Goal: Task Accomplishment & Management: Manage account settings

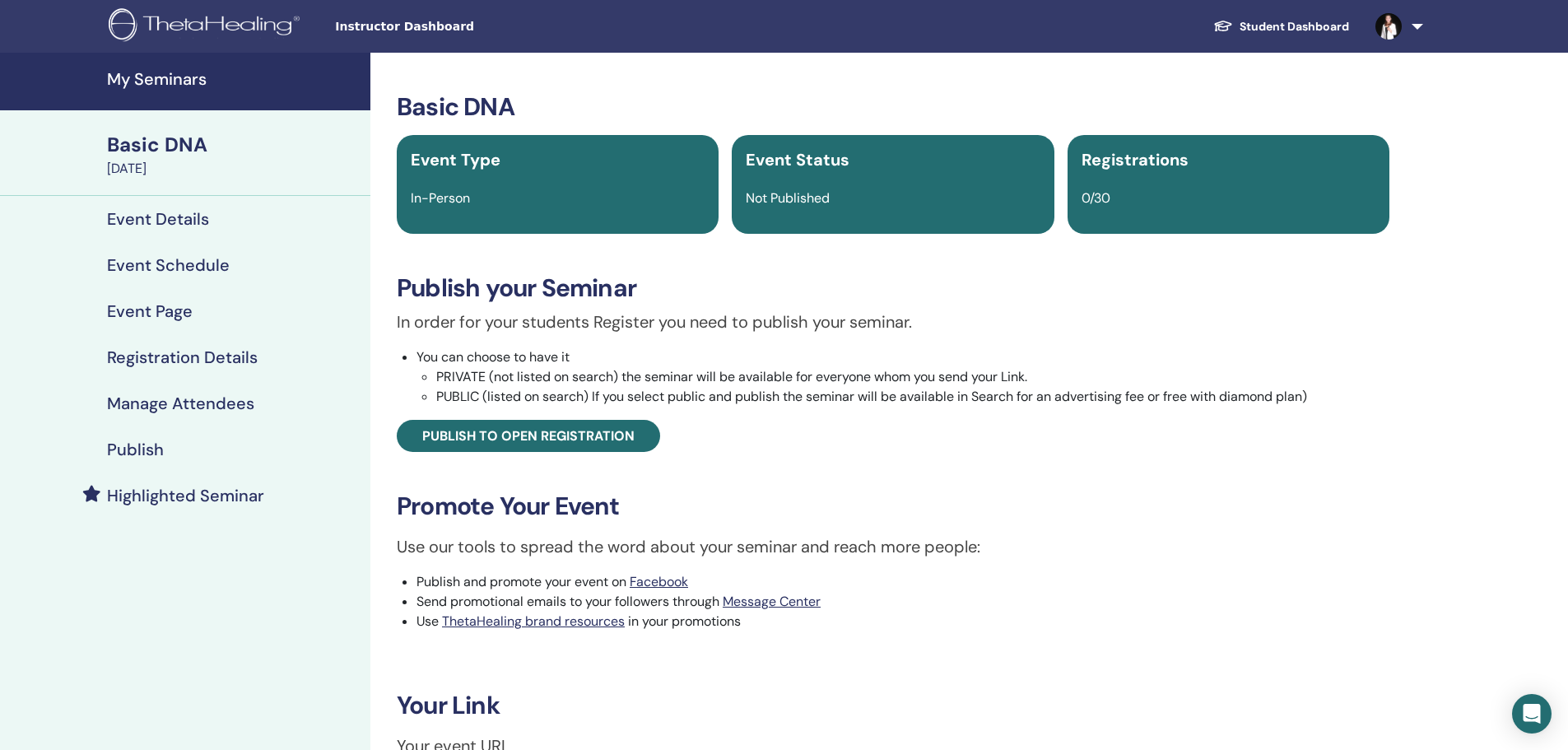
click at [165, 271] on h4 "Event Schedule" at bounding box center [168, 265] width 122 height 20
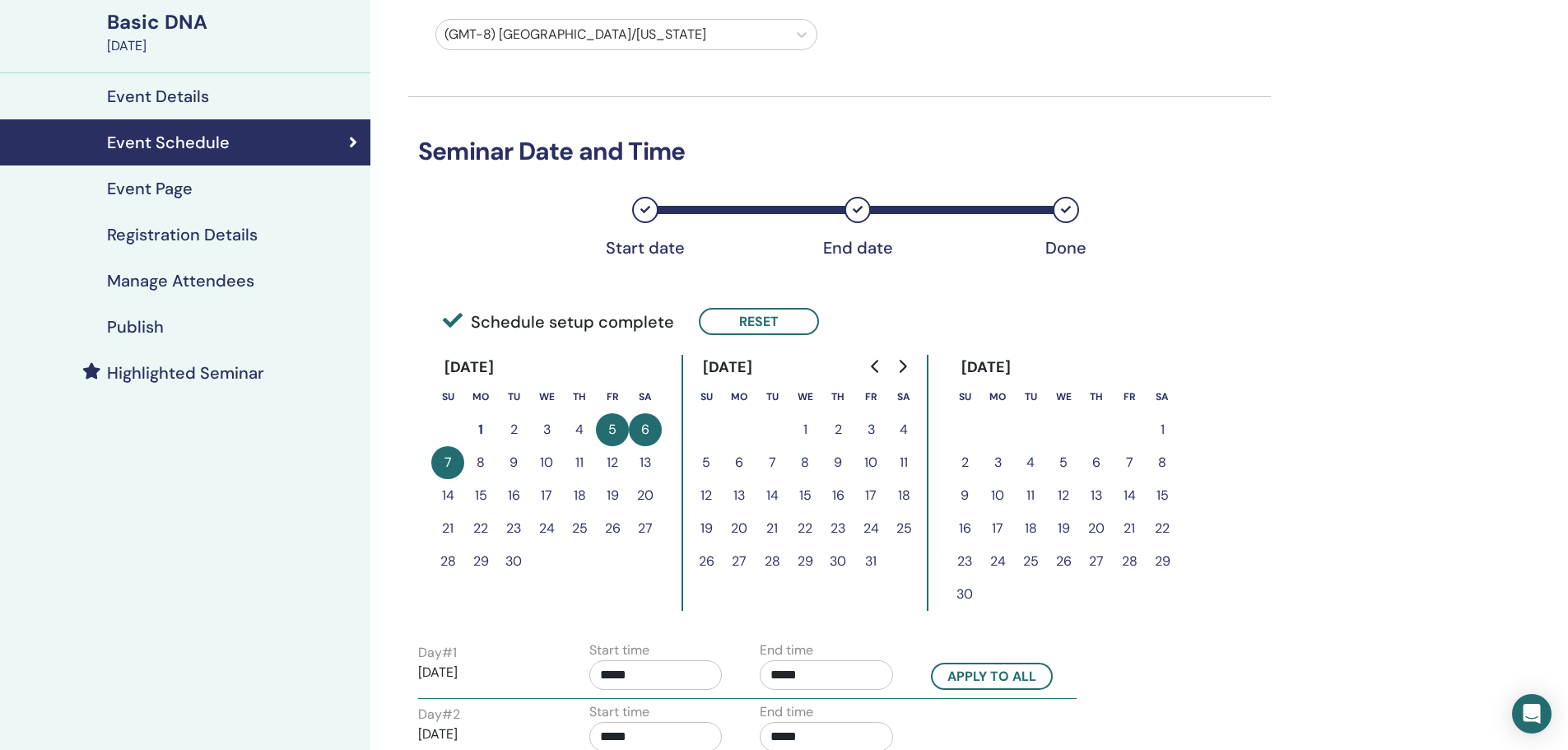
scroll to position [82, 0]
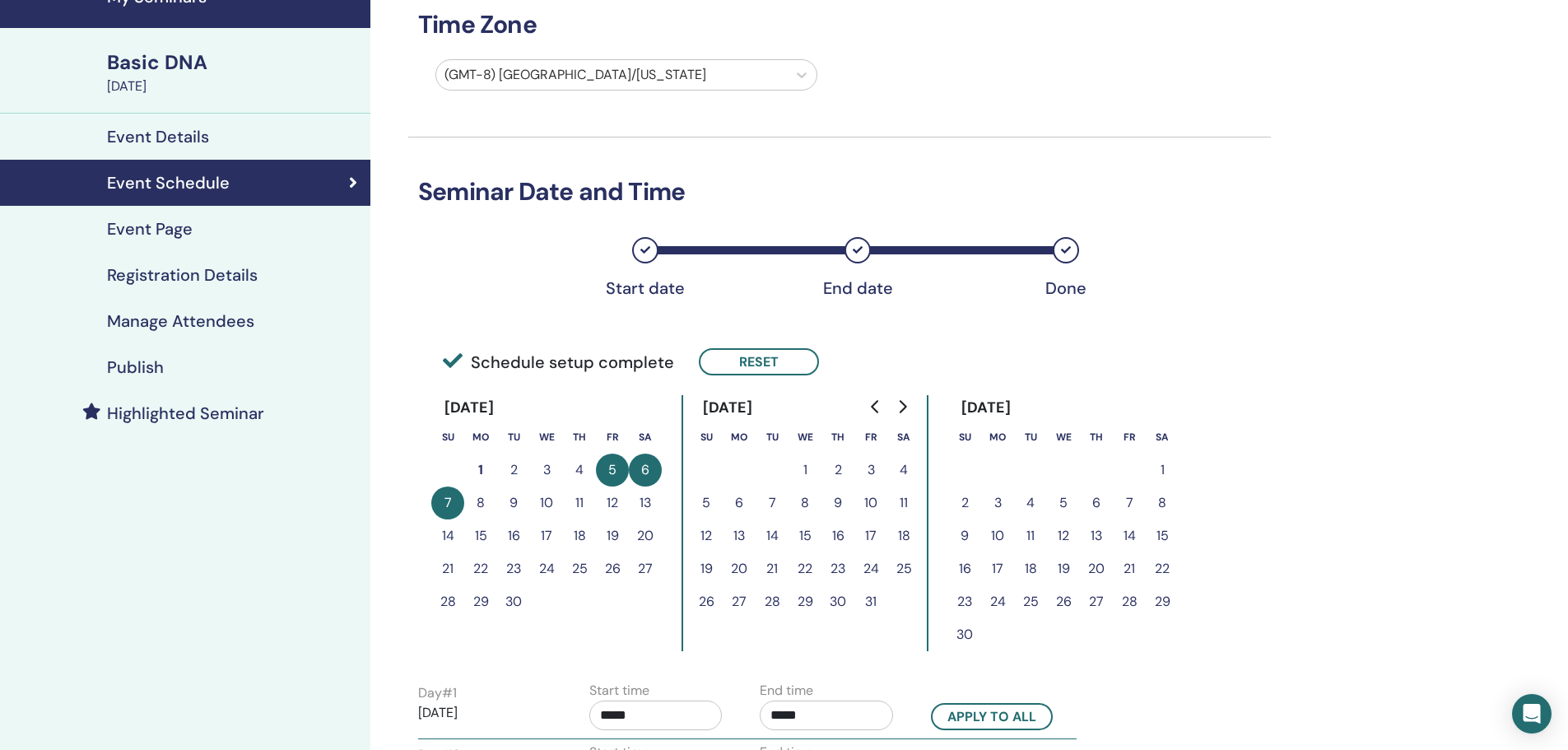
click at [149, 369] on h4 "Publish" at bounding box center [135, 368] width 57 height 20
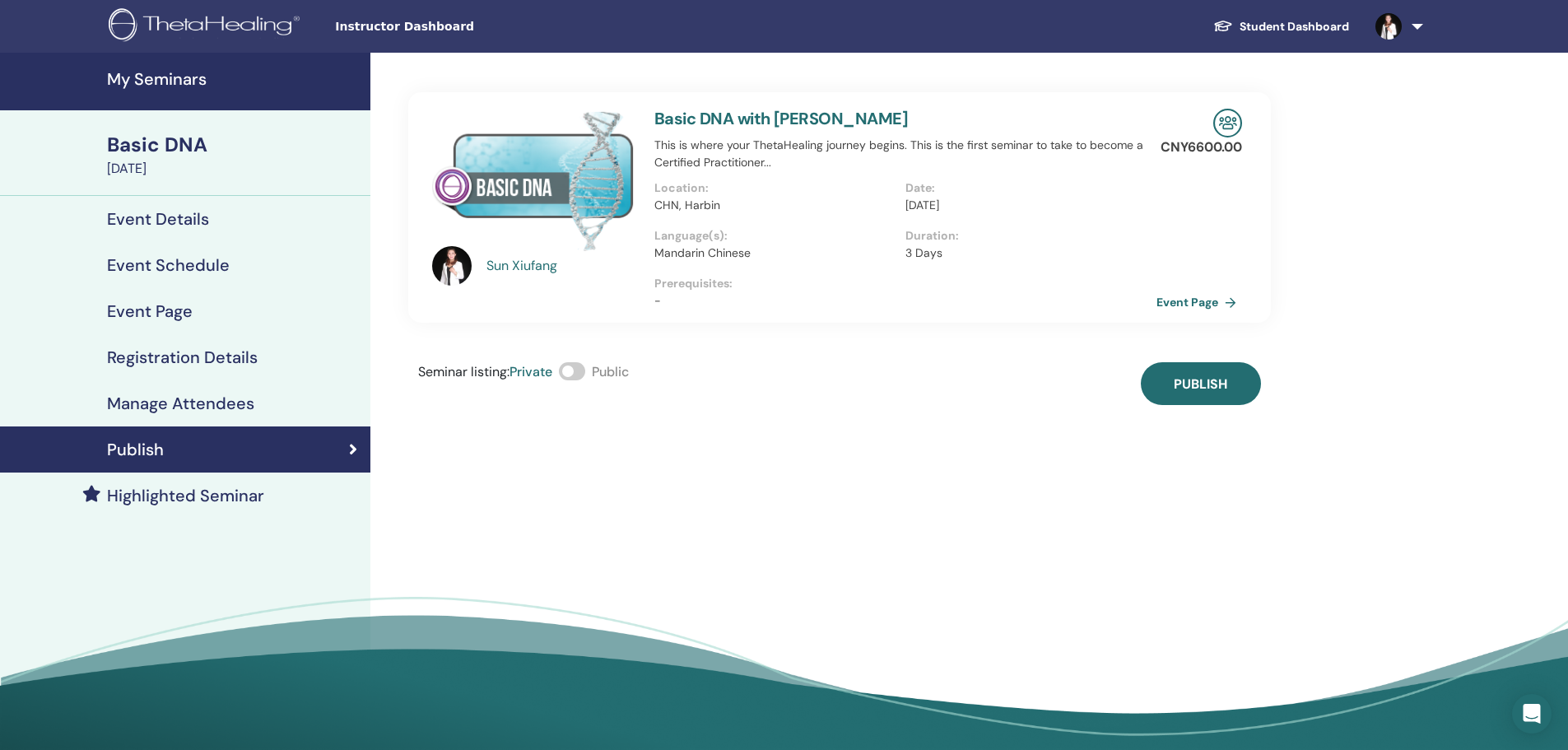
click at [170, 369] on link "Registration Details" at bounding box center [185, 358] width 371 height 46
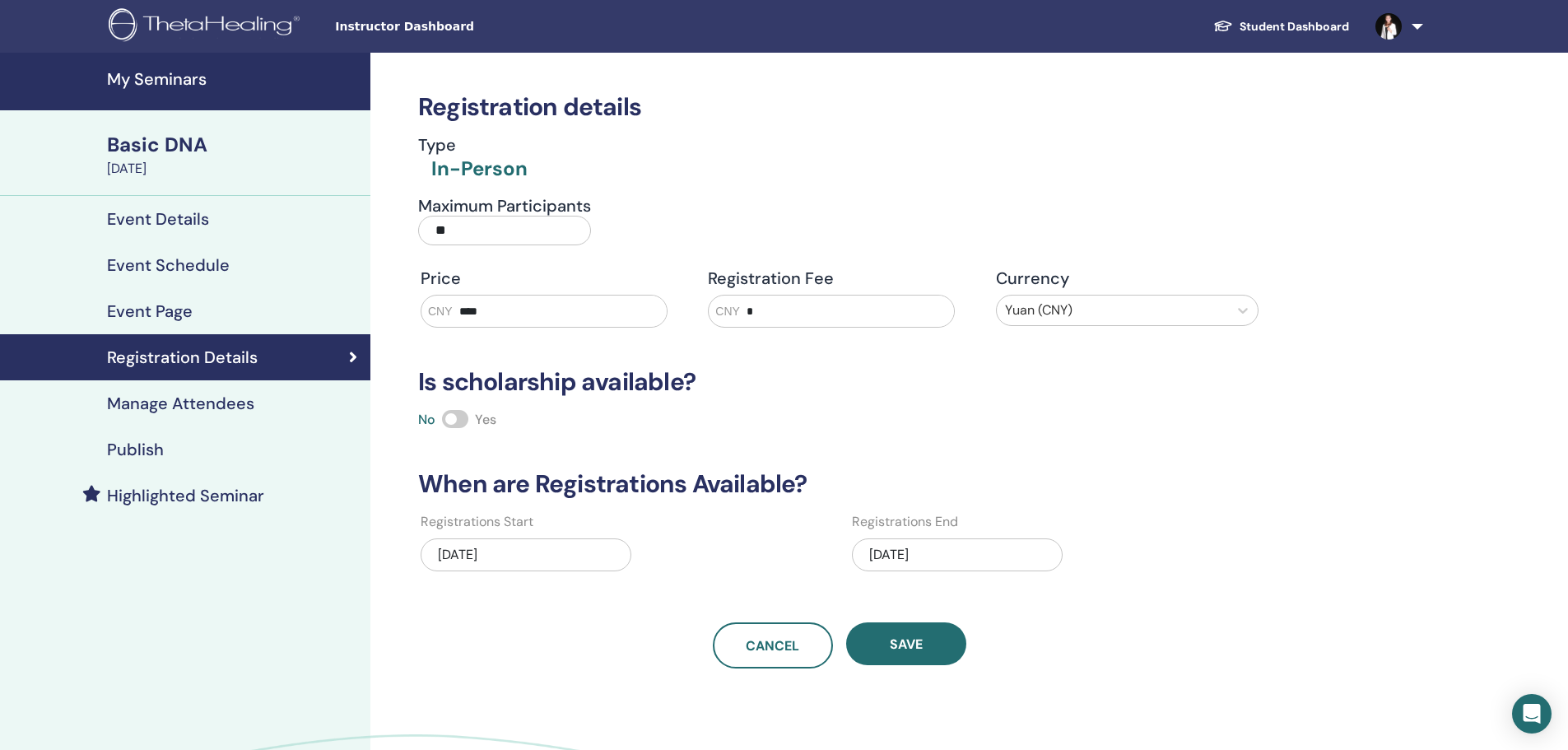
click at [155, 454] on h4 "Publish" at bounding box center [135, 450] width 57 height 20
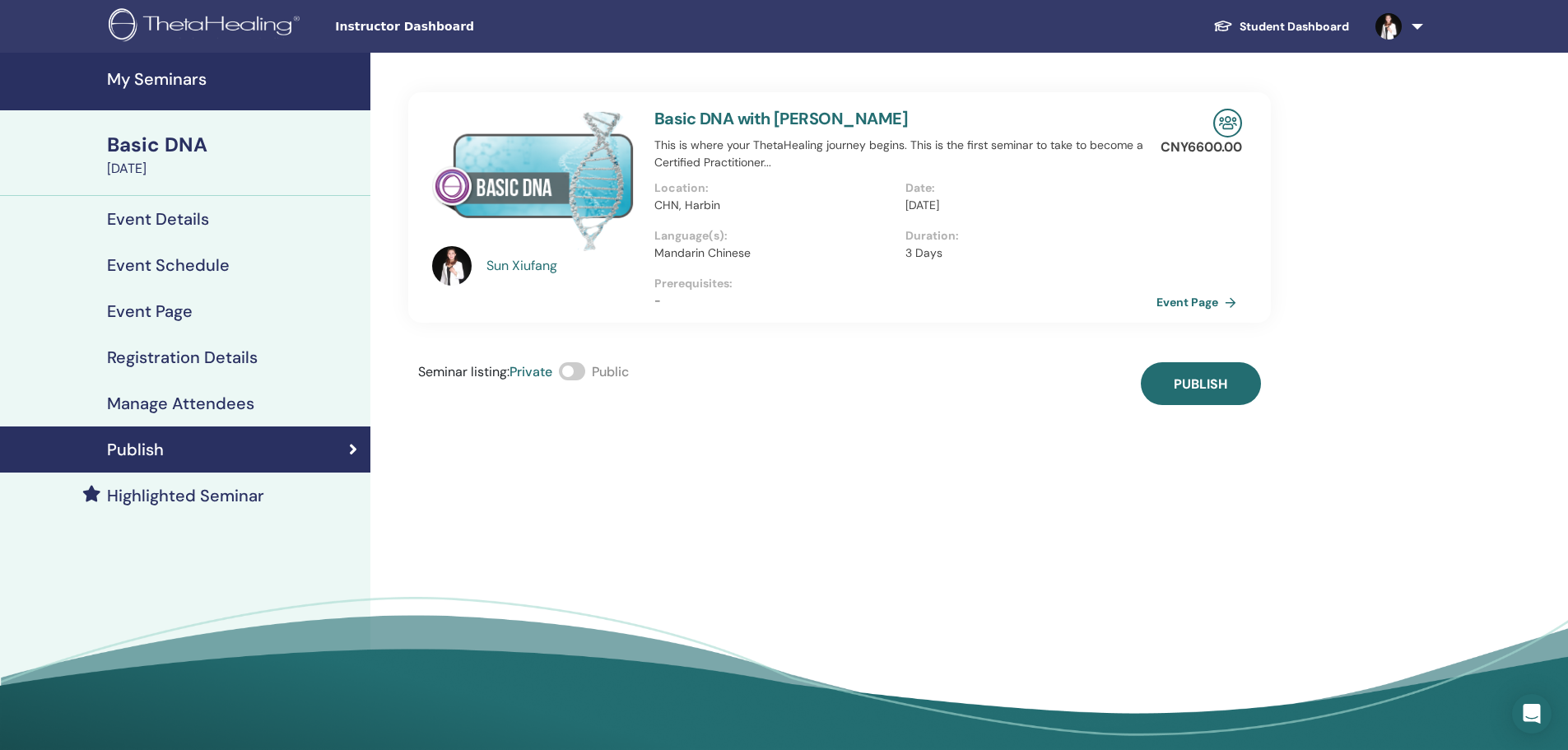
click at [184, 165] on div "September 05, 2025" at bounding box center [233, 169] width 253 height 20
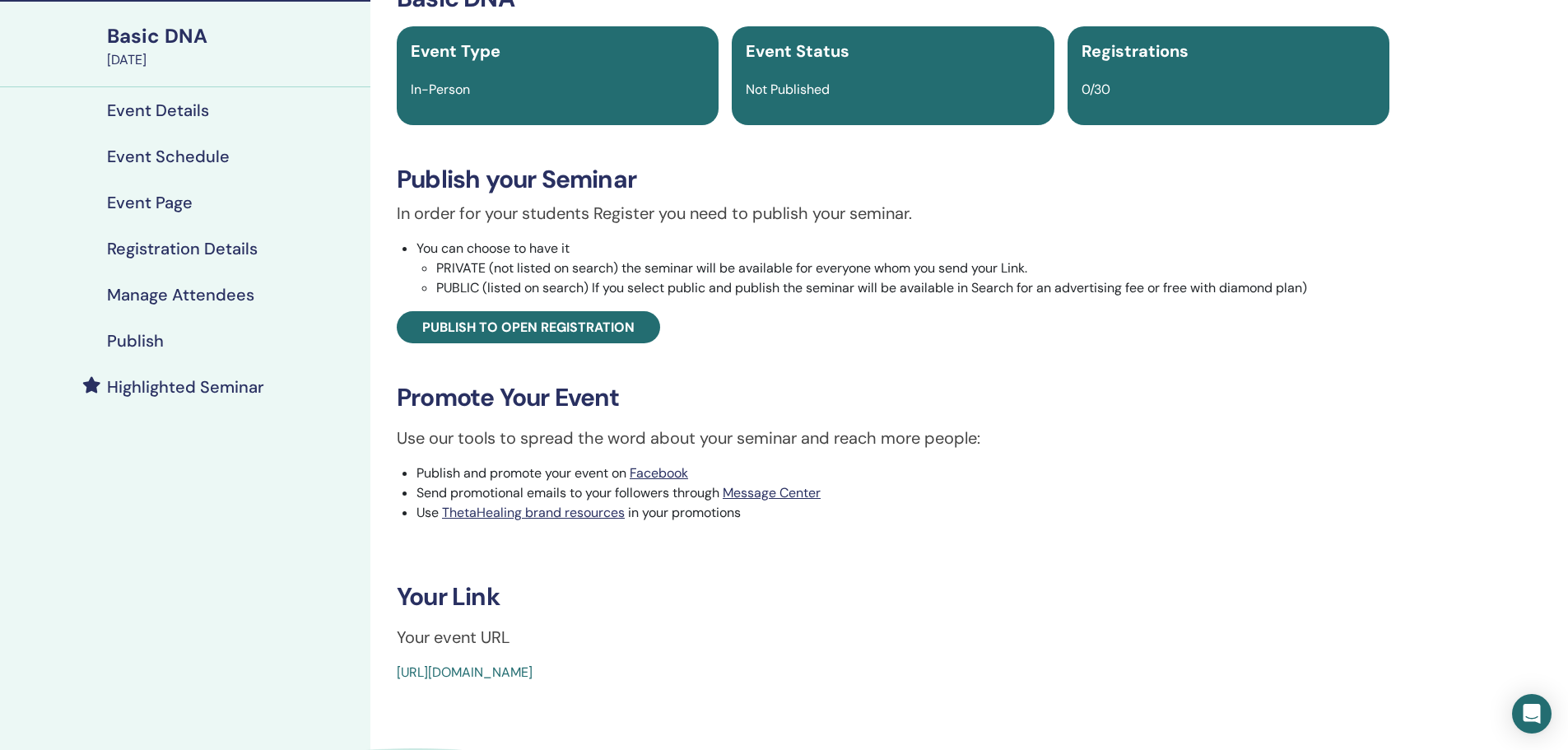
scroll to position [165, 0]
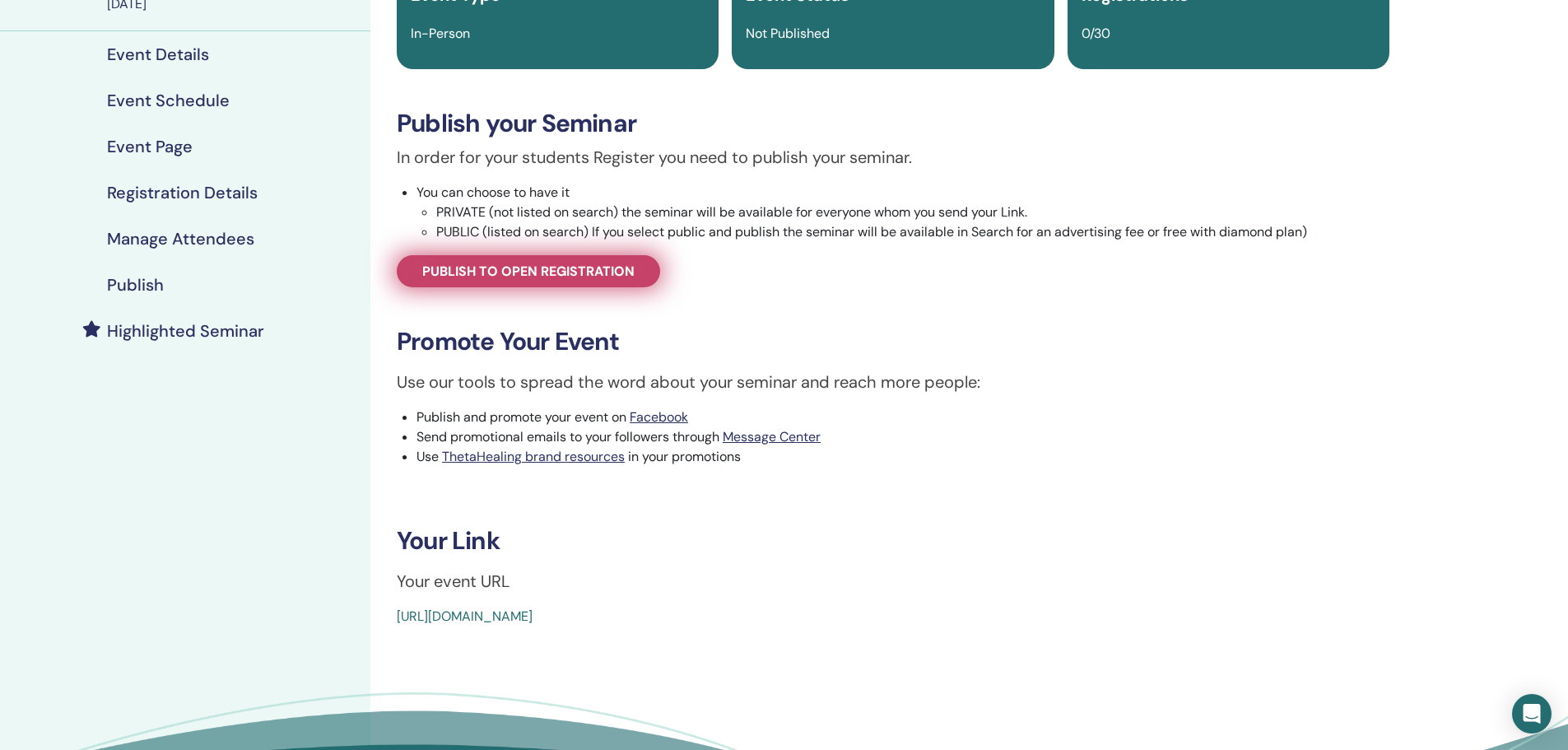
click at [535, 276] on span "Publish to open registration" at bounding box center [528, 271] width 213 height 17
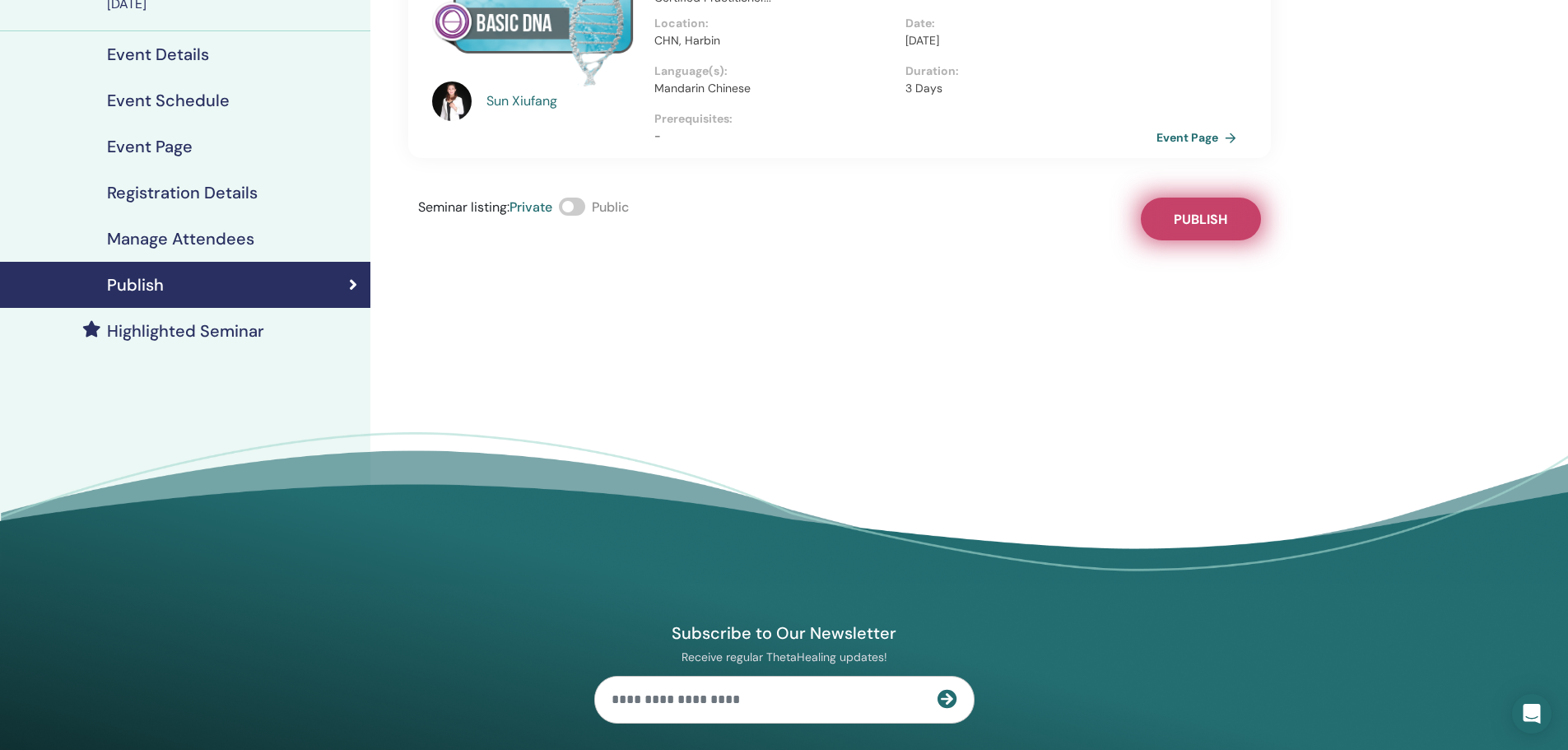
click at [1211, 224] on span "Publish" at bounding box center [1200, 219] width 54 height 17
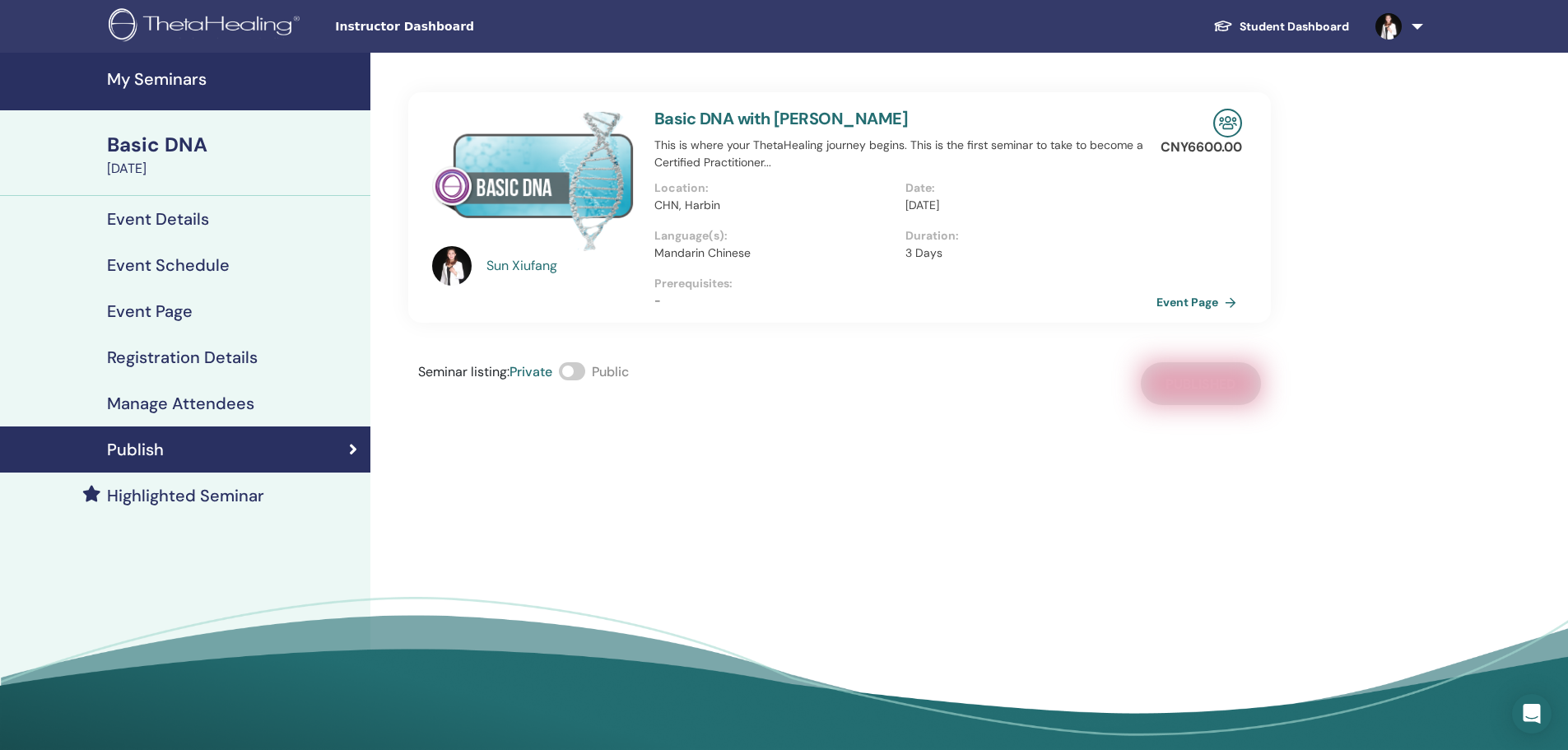
click at [169, 162] on div "September 05, 2025" at bounding box center [233, 169] width 253 height 20
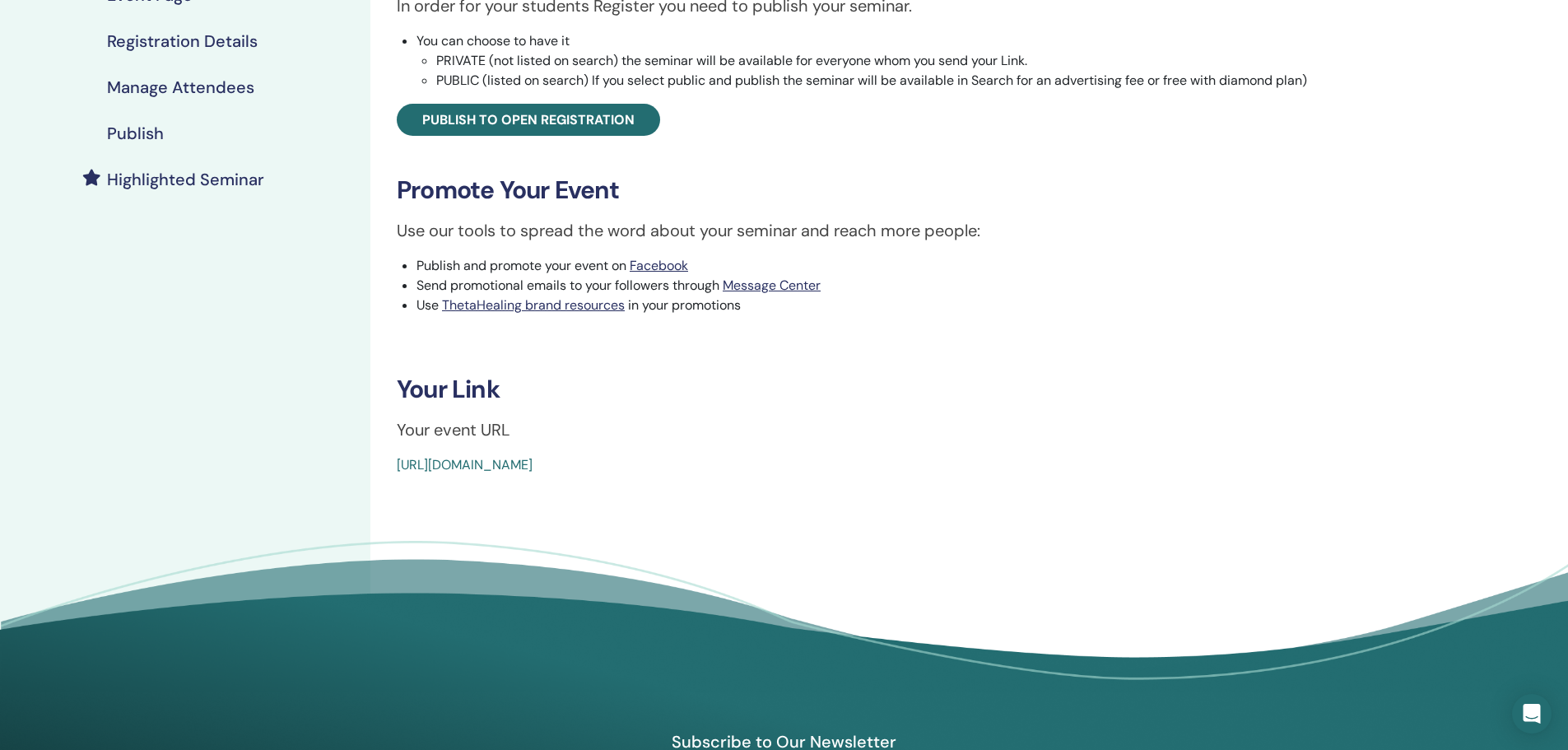
scroll to position [329, 0]
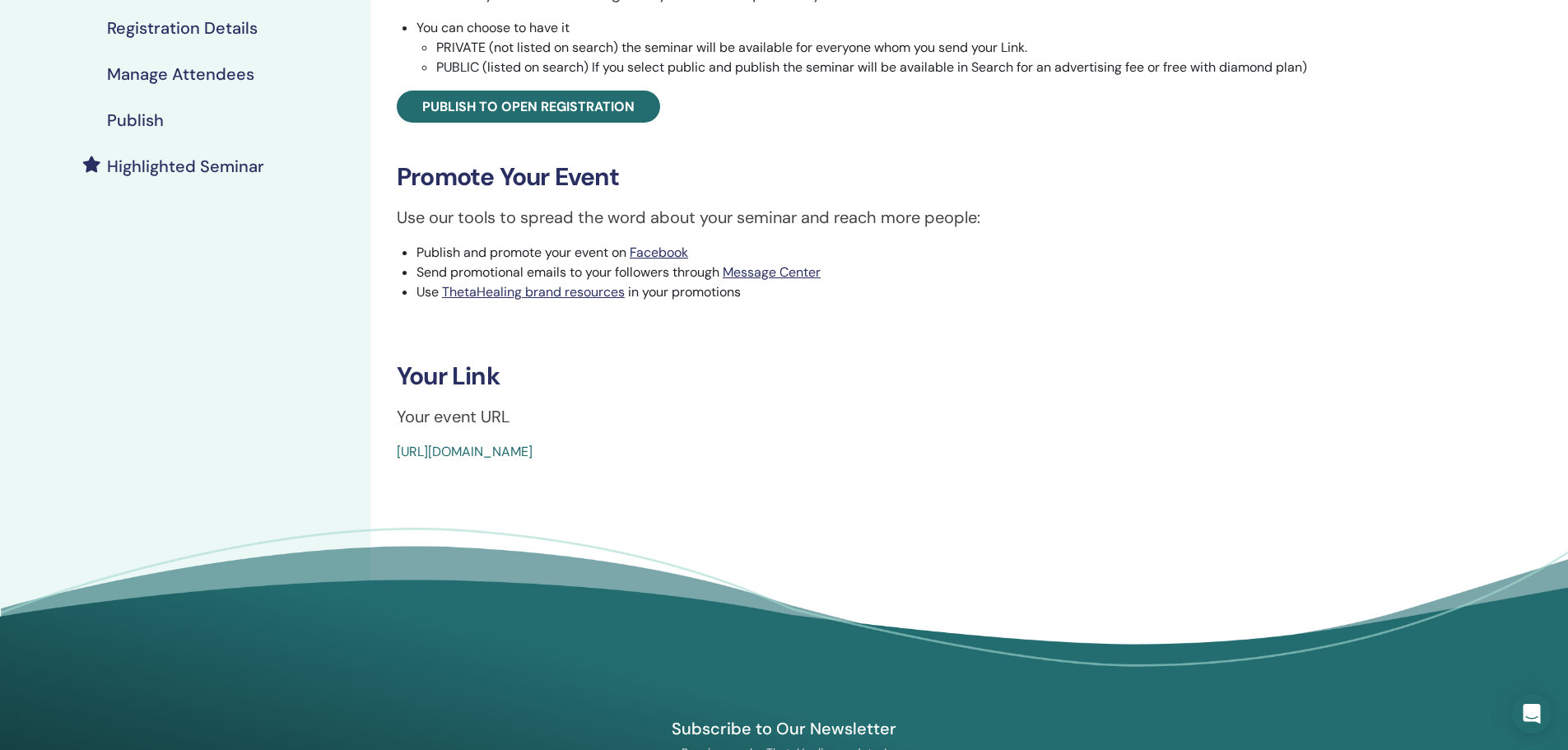
drag, startPoint x: 787, startPoint y: 449, endPoint x: 399, endPoint y: 441, distance: 388.1
click at [399, 441] on div "Basic DNA Event Type In-Person Event Status Not Published Registrations 0/30 Pu…" at bounding box center [893, 113] width 1025 height 699
copy link "https://www.thetahealing.com/seminar-376249-details.html"
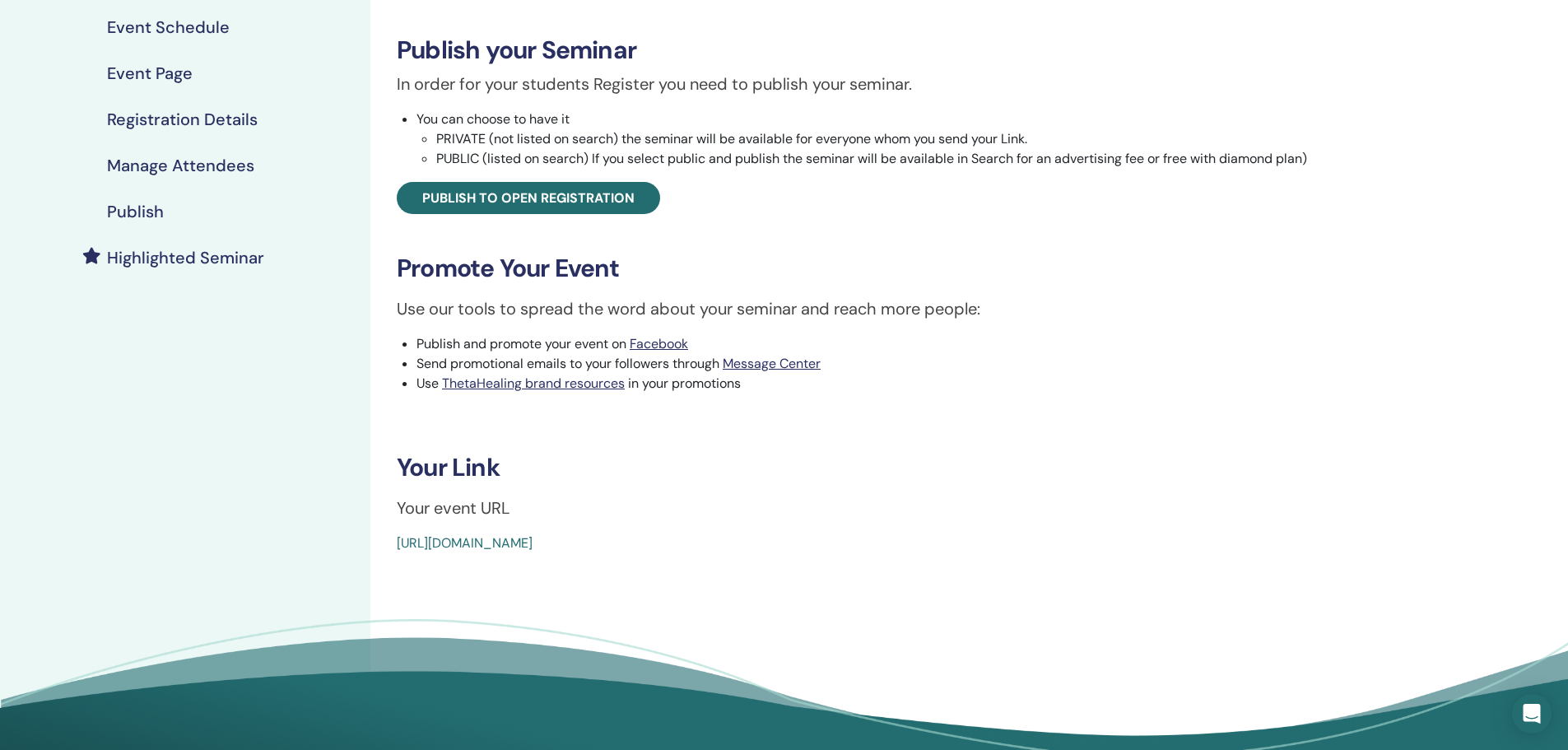
scroll to position [0, 0]
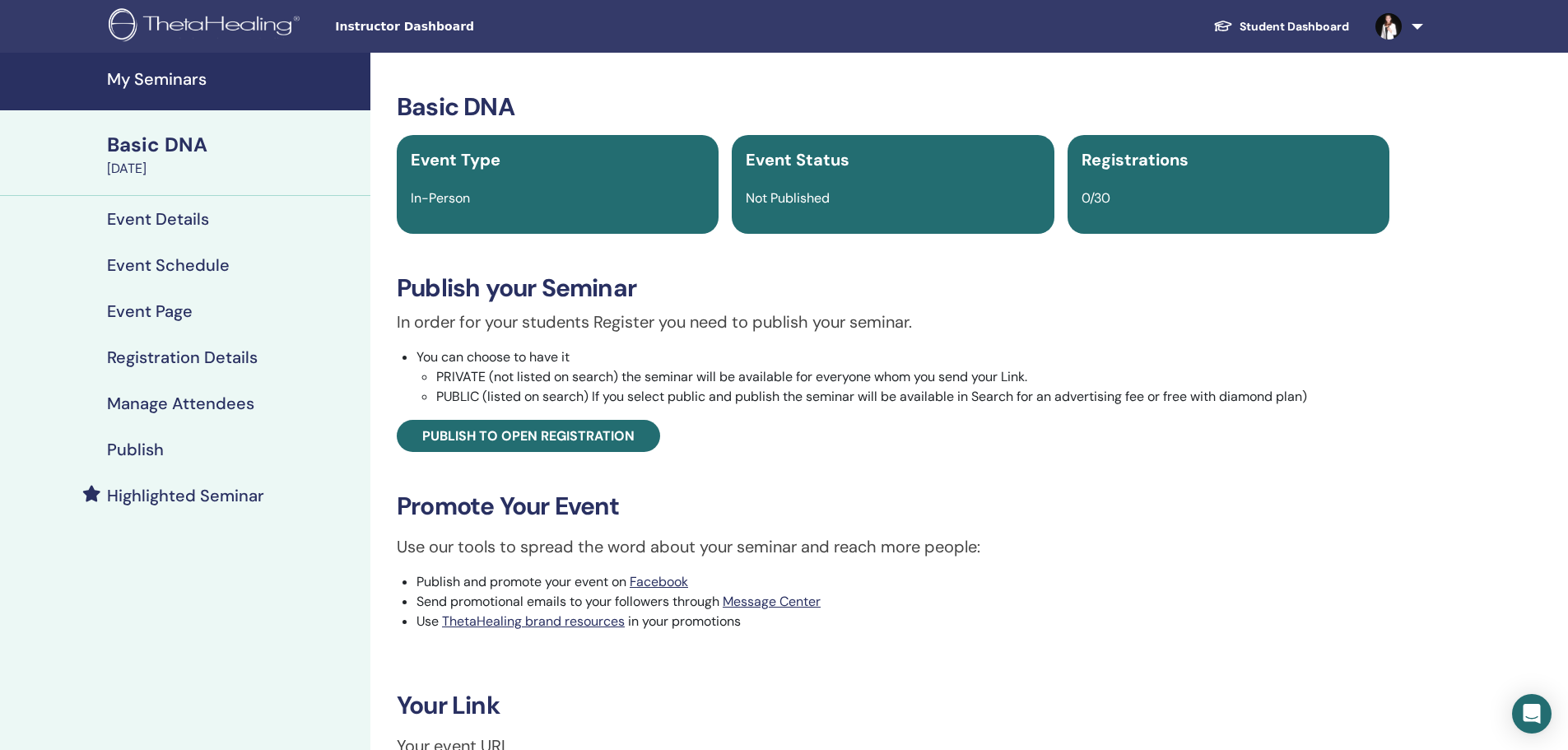
click at [165, 94] on link "My Seminars" at bounding box center [185, 82] width 371 height 58
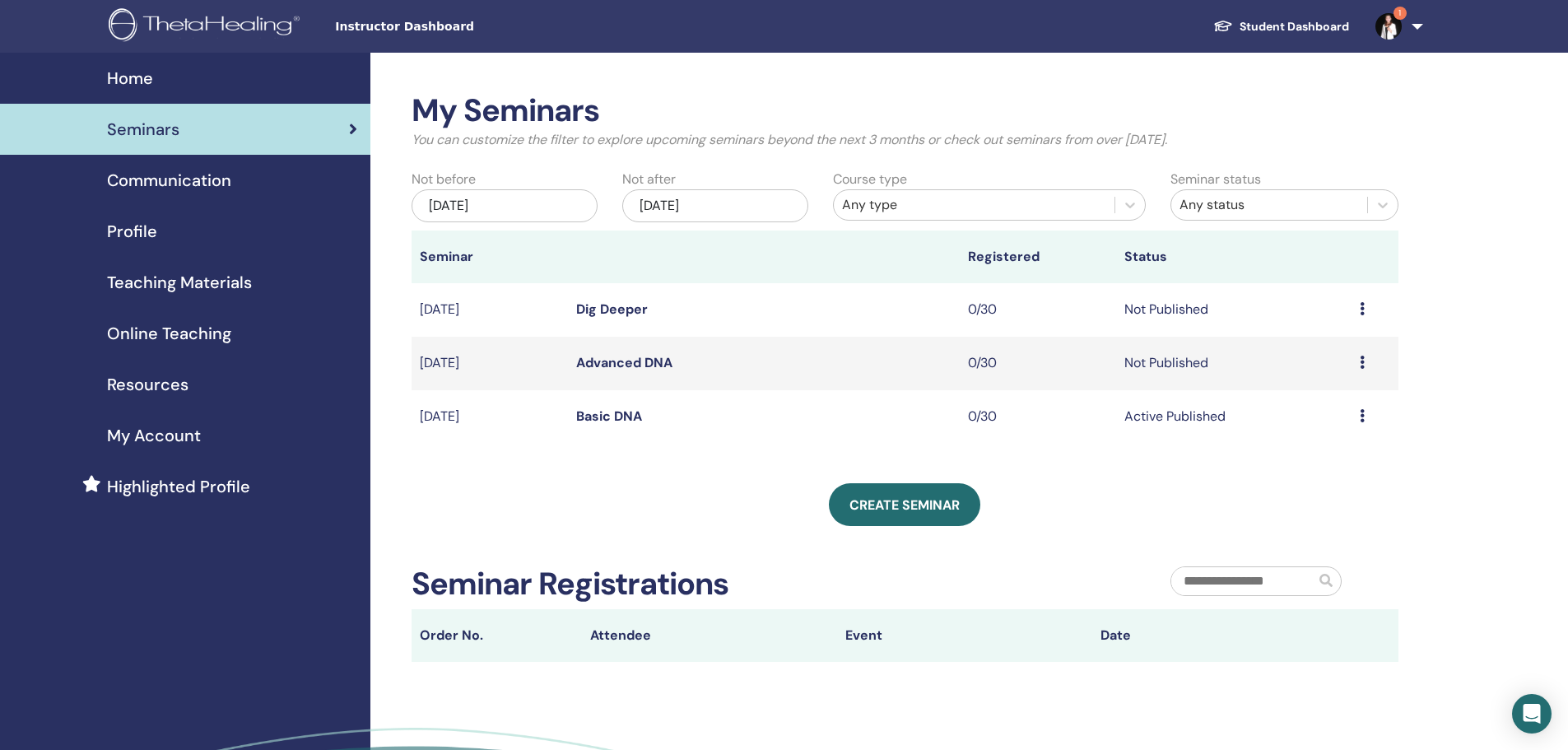
click at [1369, 366] on div "Preview Edit Attendees Cancel" at bounding box center [1374, 363] width 31 height 20
click at [1306, 405] on link "Edit" at bounding box center [1304, 403] width 24 height 17
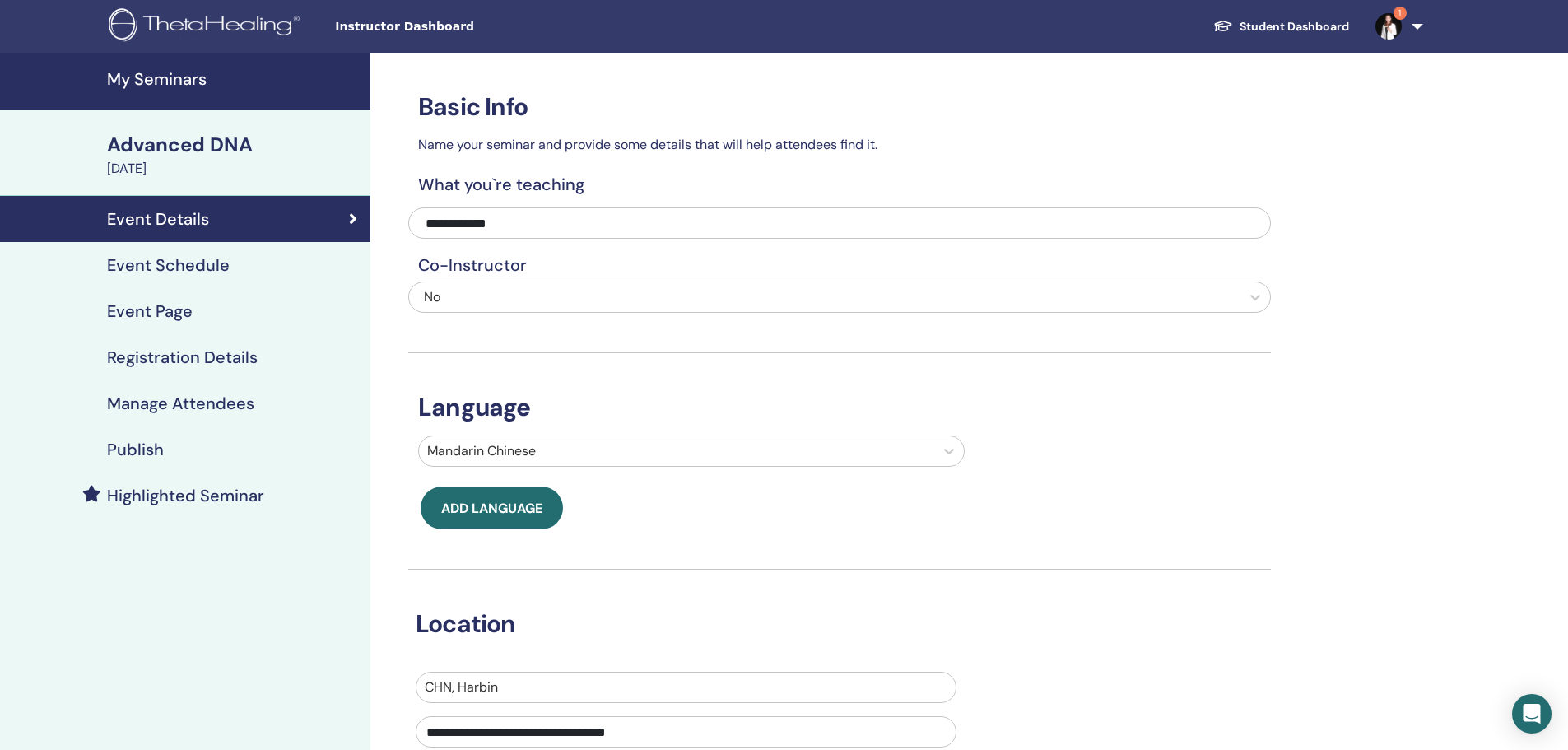
click at [168, 172] on div "September 12, 2025" at bounding box center [233, 169] width 253 height 20
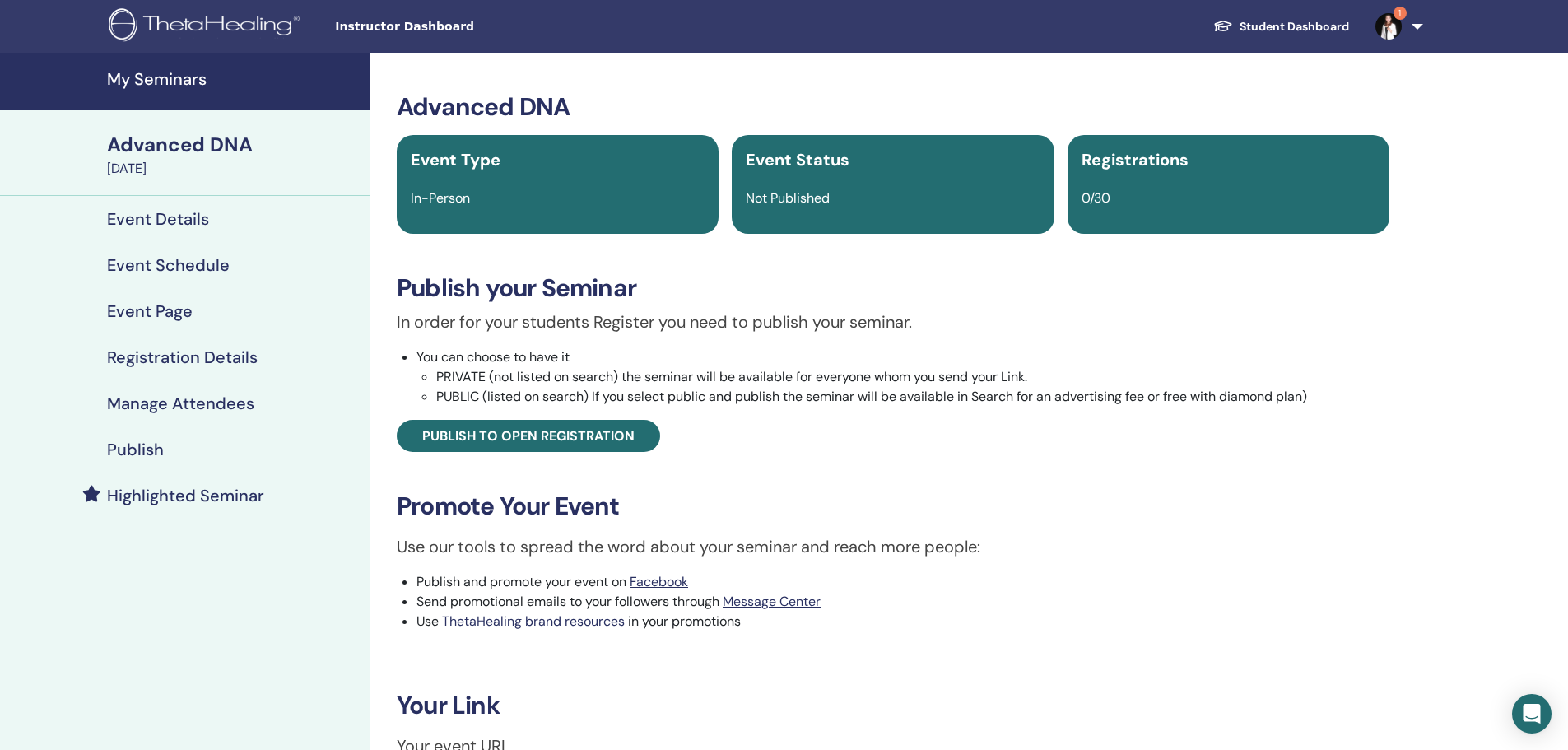
click at [180, 260] on h4 "Event Schedule" at bounding box center [168, 265] width 122 height 20
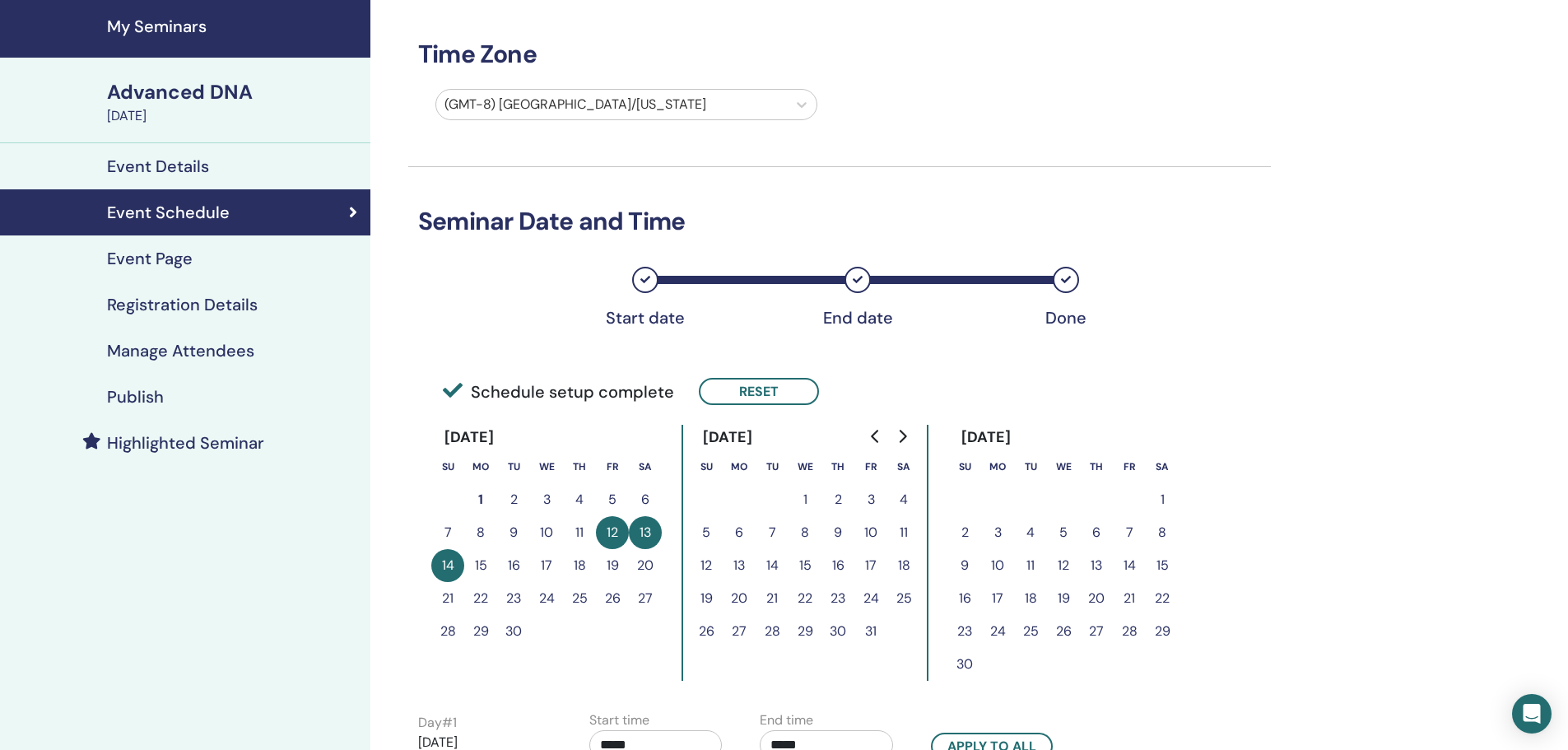
scroll to position [494, 0]
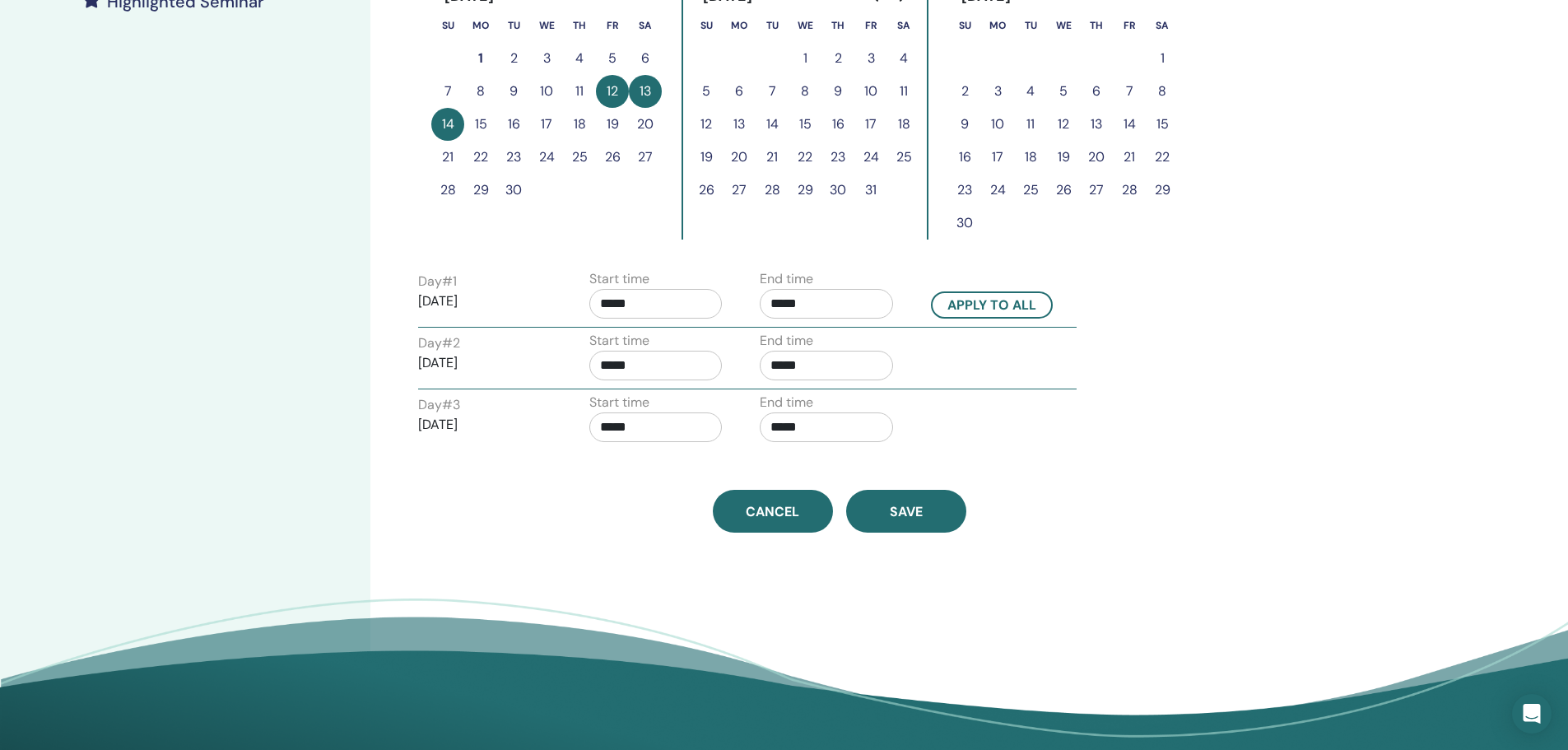
click at [505, 541] on div "Time Zone (GMT-8) US/Alaska Seminar Date and Time Start date End date Done Sche…" at bounding box center [893, 161] width 1045 height 1204
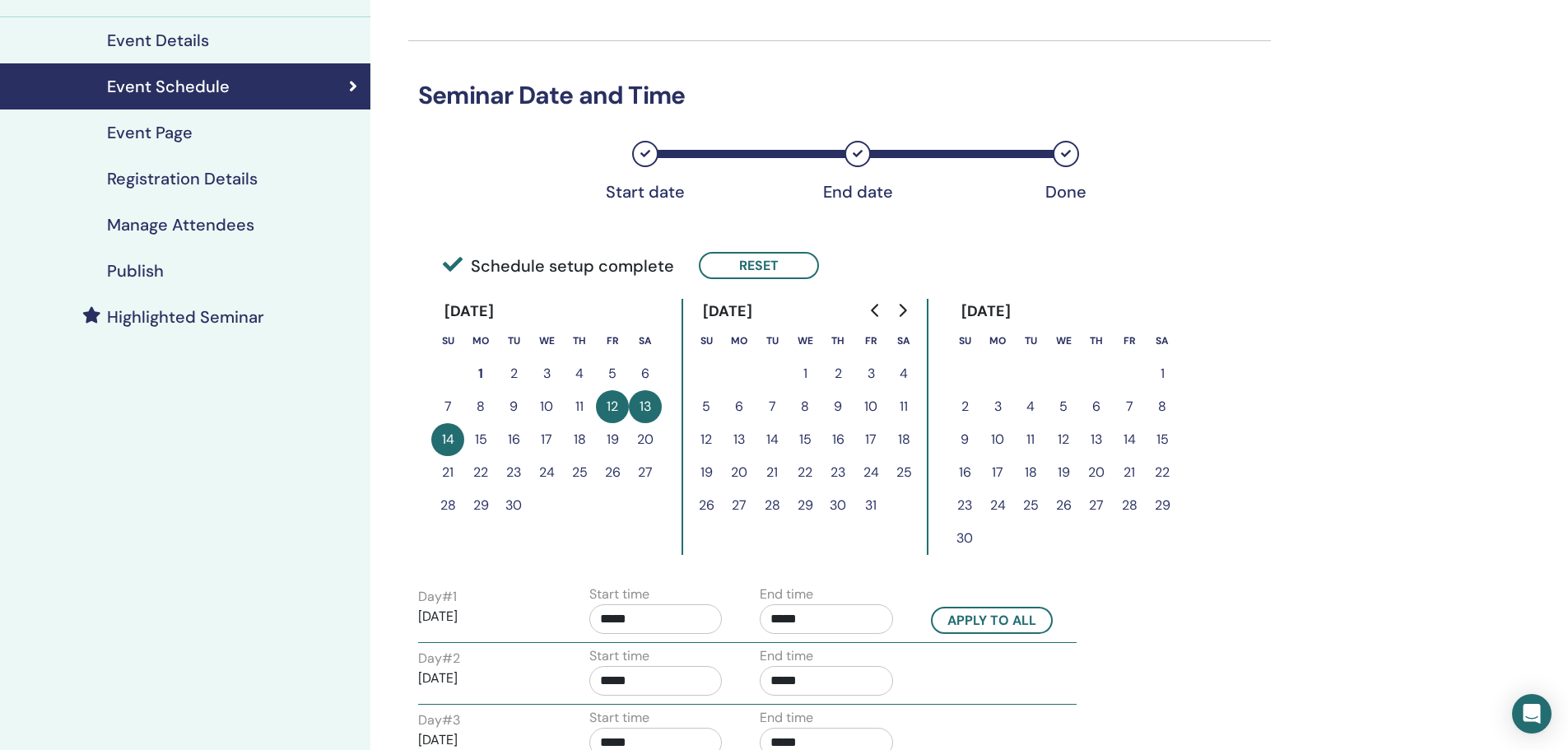
scroll to position [165, 0]
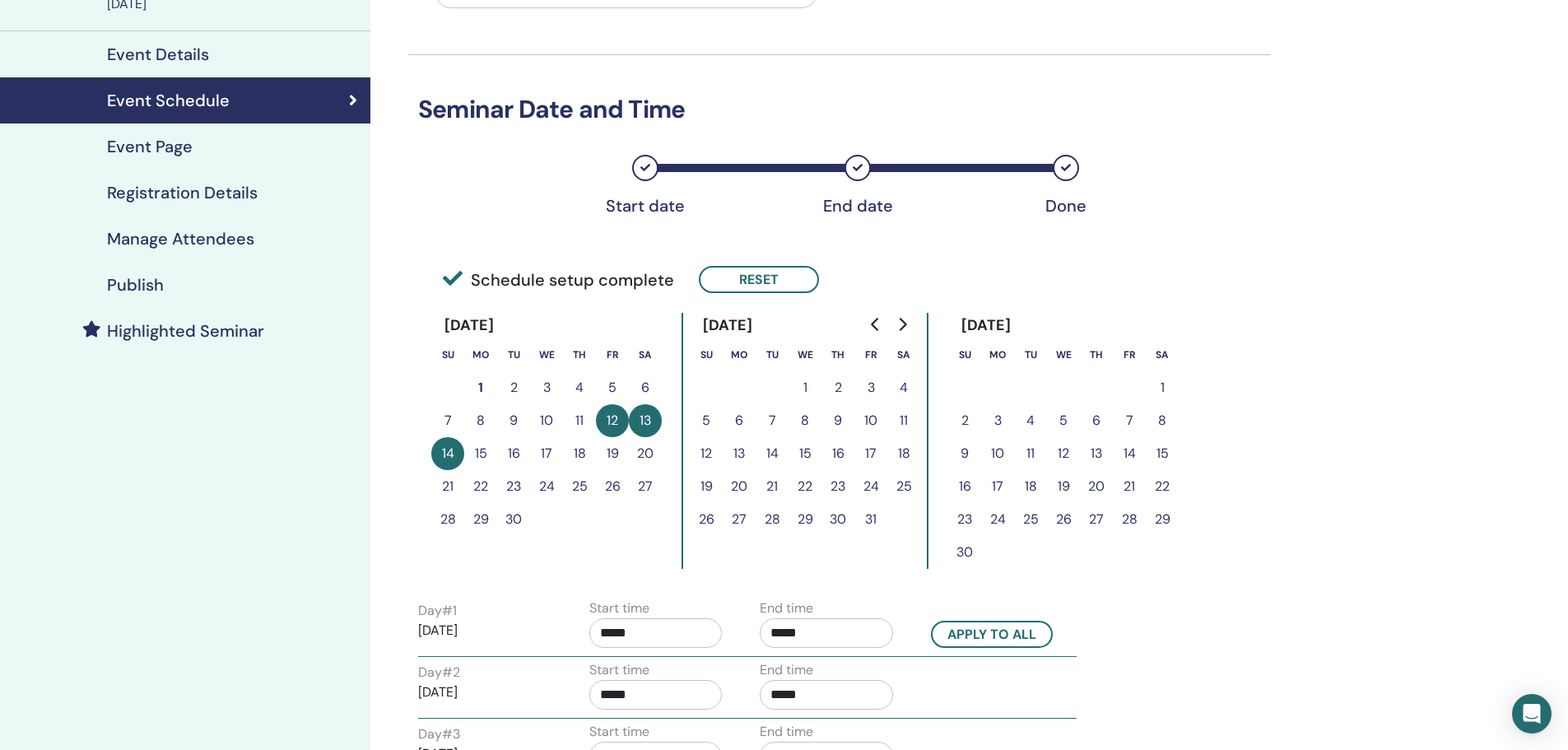
click at [146, 199] on h4 "Registration Details" at bounding box center [182, 193] width 151 height 20
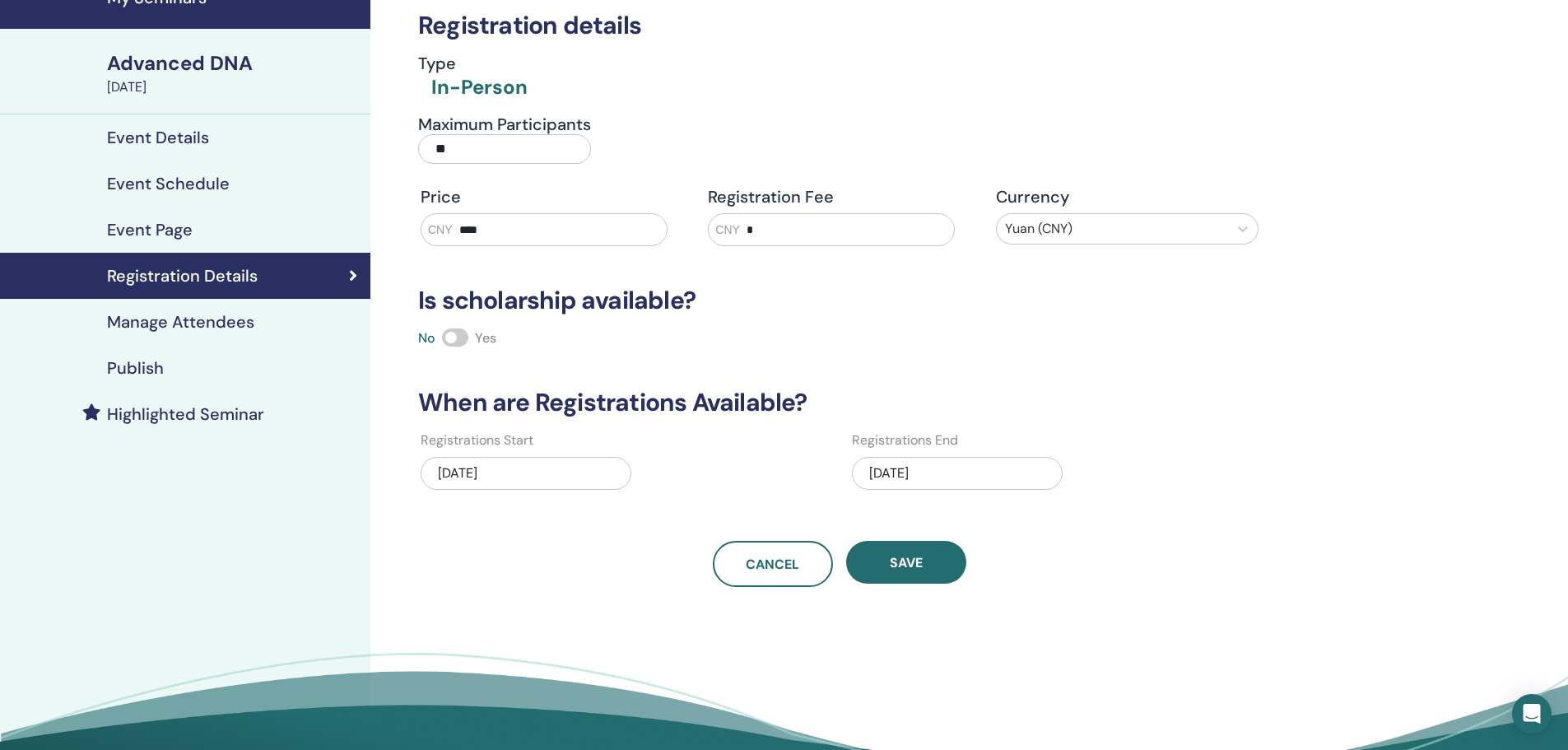
scroll to position [82, 0]
click at [158, 366] on h4 "Publish" at bounding box center [135, 368] width 57 height 20
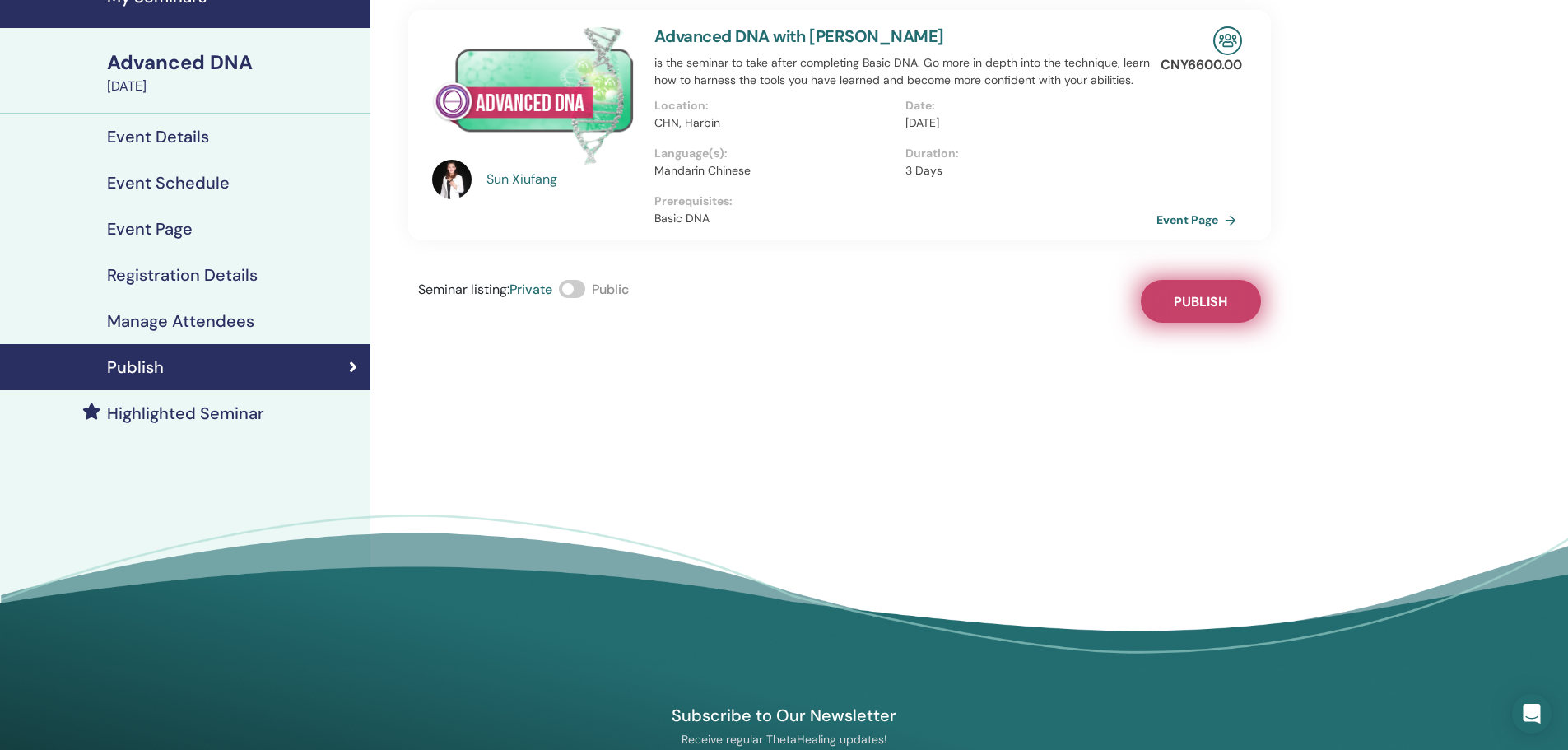
click at [1188, 298] on span "Publish" at bounding box center [1200, 301] width 54 height 17
click at [161, 129] on h4 "Event Details" at bounding box center [157, 137] width 102 height 20
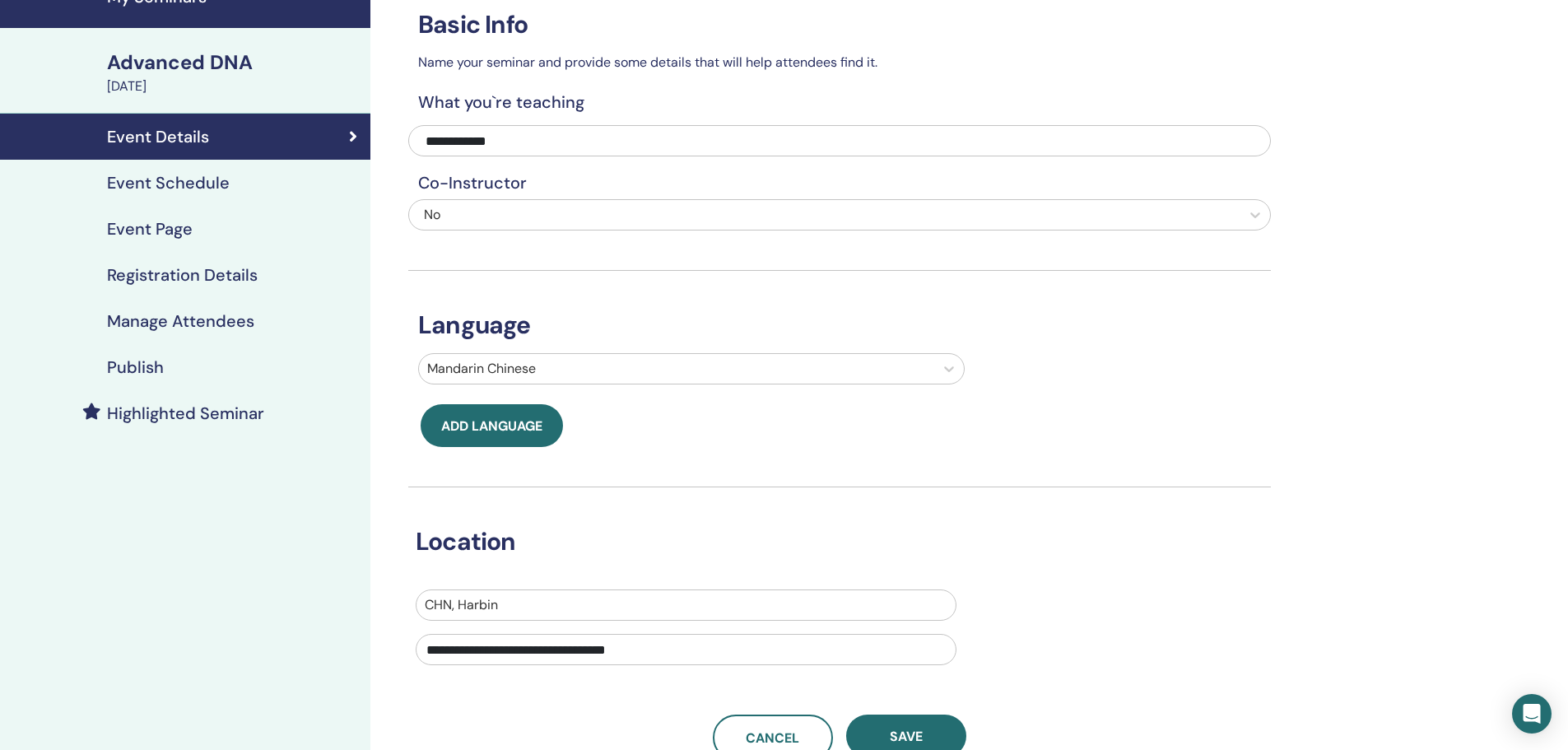
click at [168, 74] on div "Advanced DNA" at bounding box center [233, 63] width 253 height 28
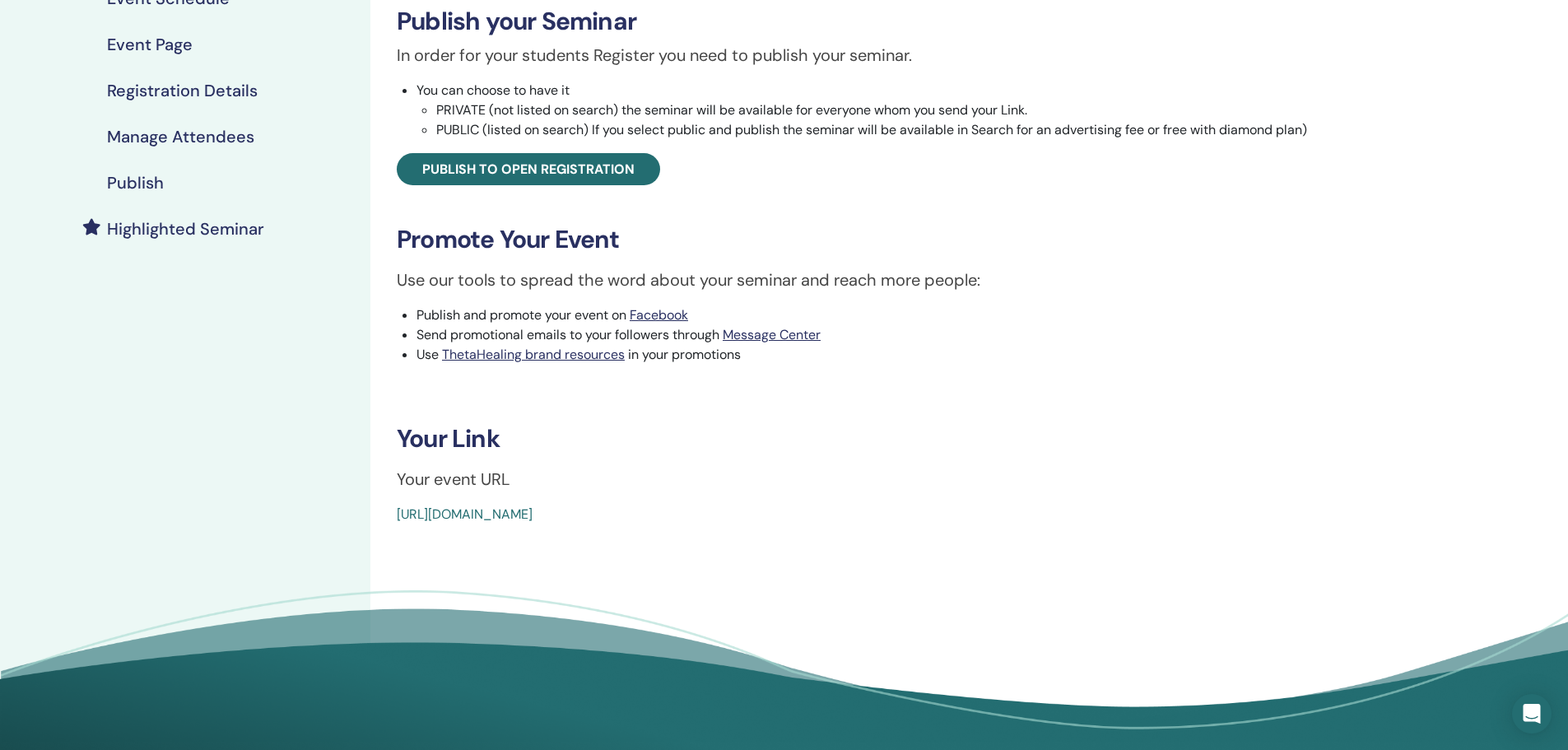
scroll to position [329, 0]
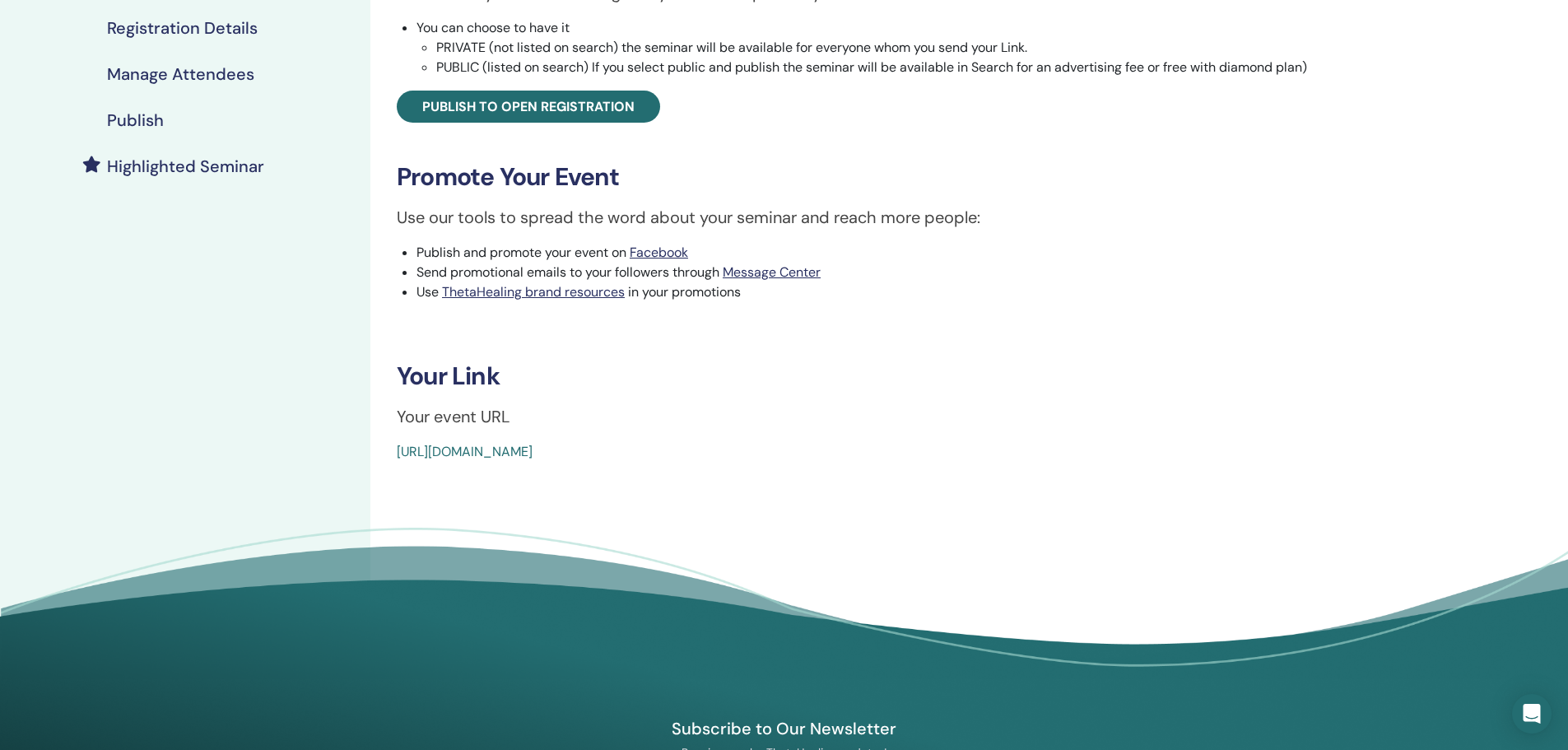
drag, startPoint x: 799, startPoint y: 454, endPoint x: 387, endPoint y: 436, distance: 412.4
click at [387, 436] on div "Advanced DNA Event Type In-Person Event Status Not Published Registrations 0/30…" at bounding box center [893, 113] width 1025 height 699
copy link "https://www.thetahealing.com/seminar-376250-details.html"
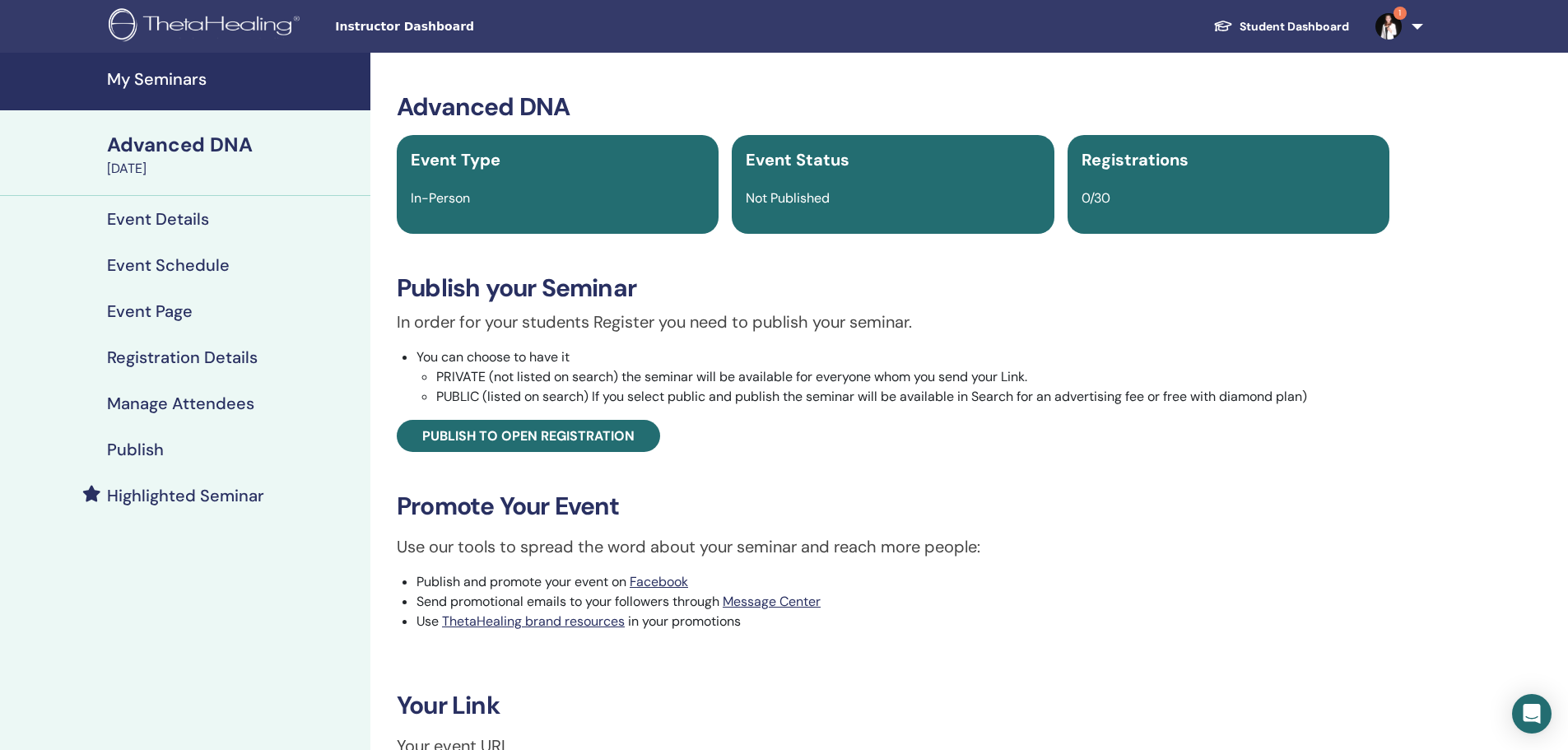
click at [162, 87] on h4 "My Seminars" at bounding box center [233, 79] width 253 height 20
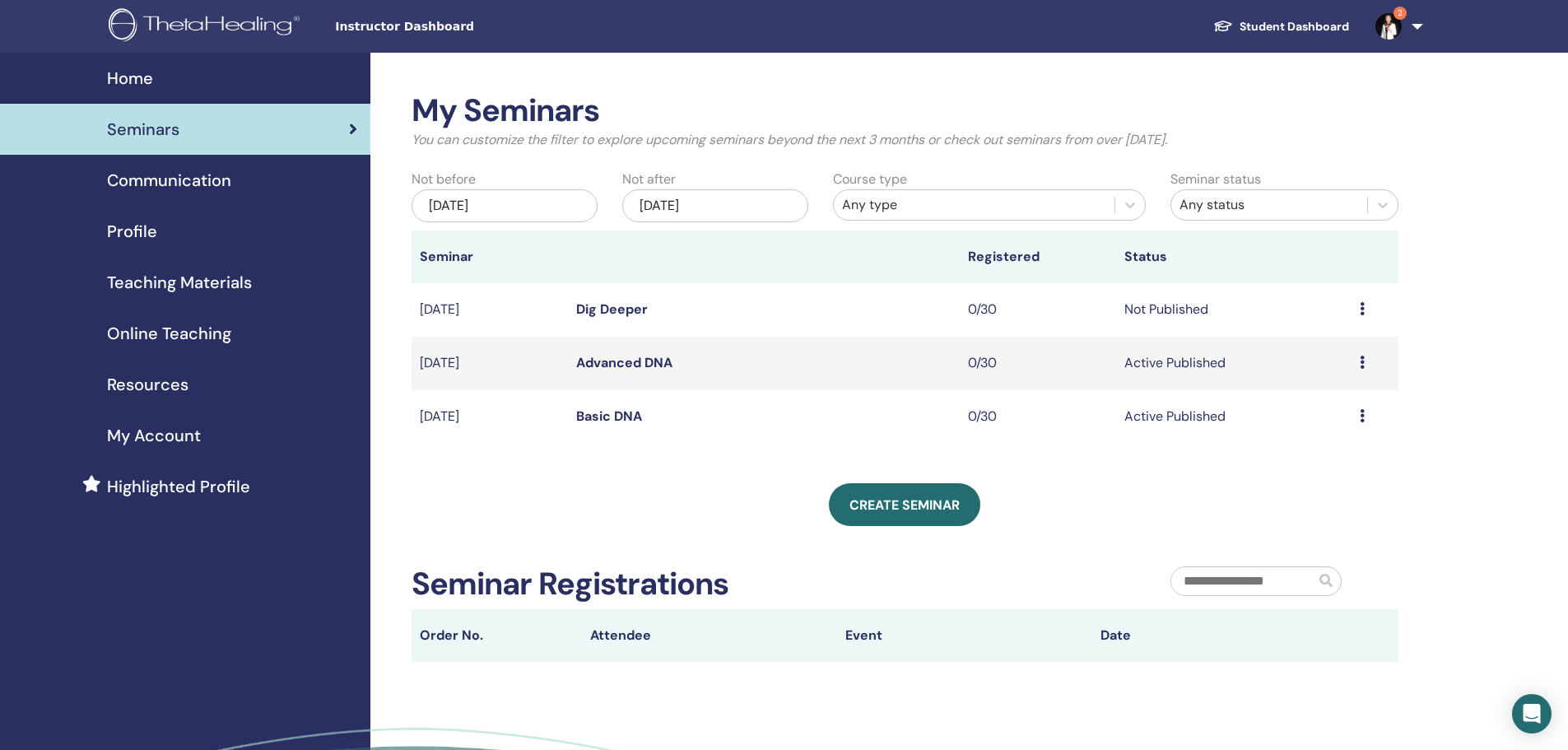
click at [1361, 297] on td "Preview Edit Attendees Cancel" at bounding box center [1374, 310] width 47 height 54
click at [1361, 308] on icon at bounding box center [1362, 309] width 5 height 13
click at [1300, 349] on link "Edit" at bounding box center [1296, 346] width 24 height 17
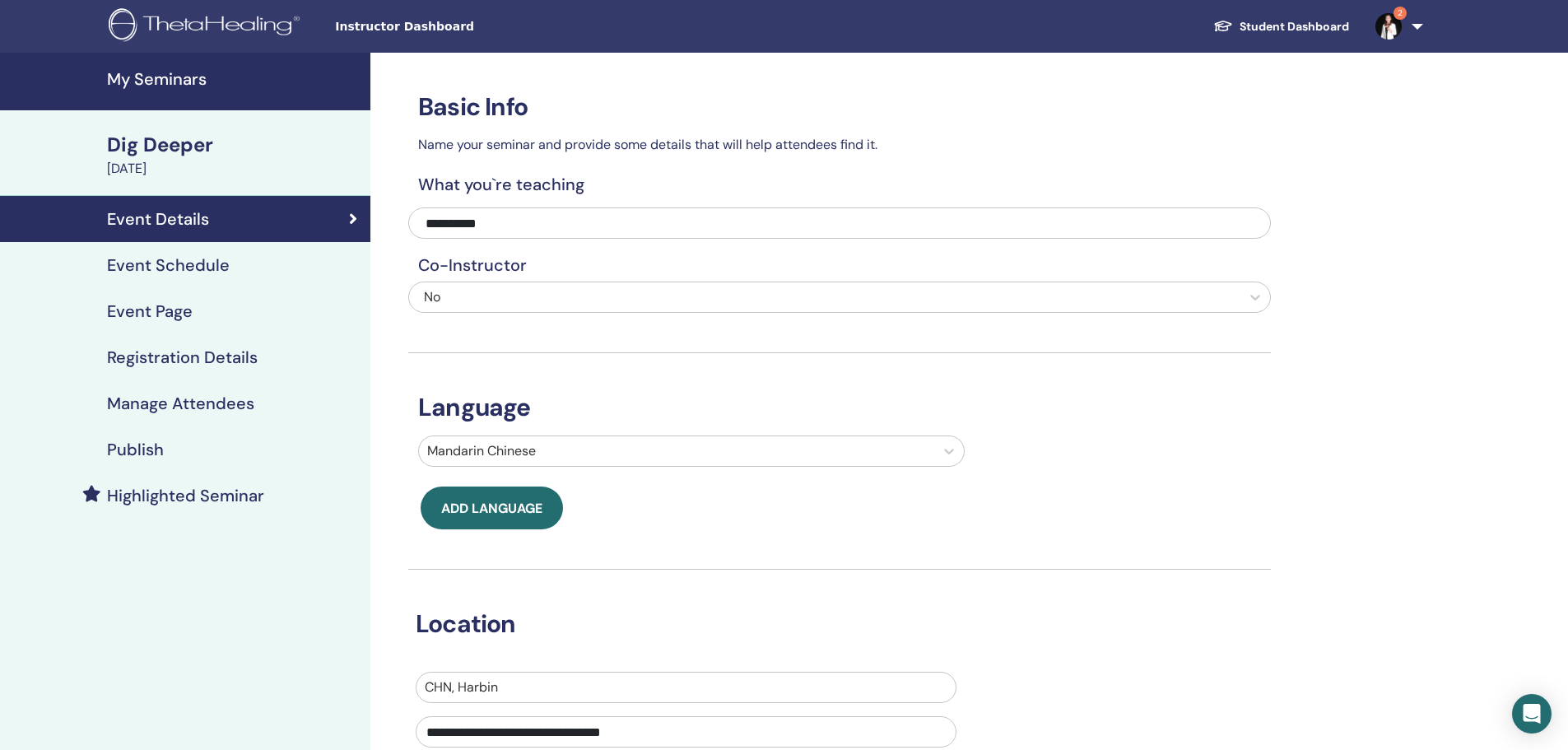
click at [160, 269] on h4 "Event Schedule" at bounding box center [168, 265] width 122 height 20
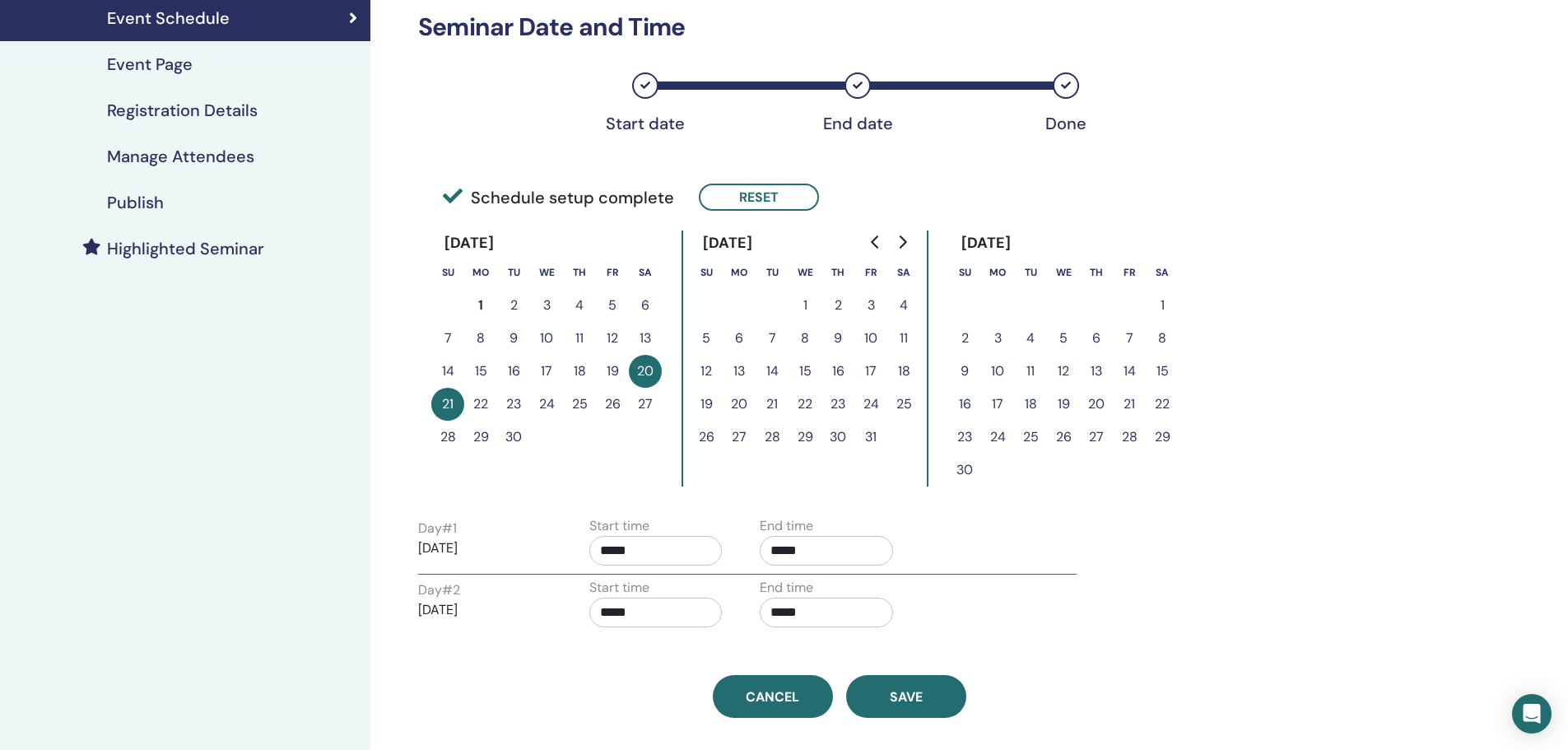
scroll to position [165, 0]
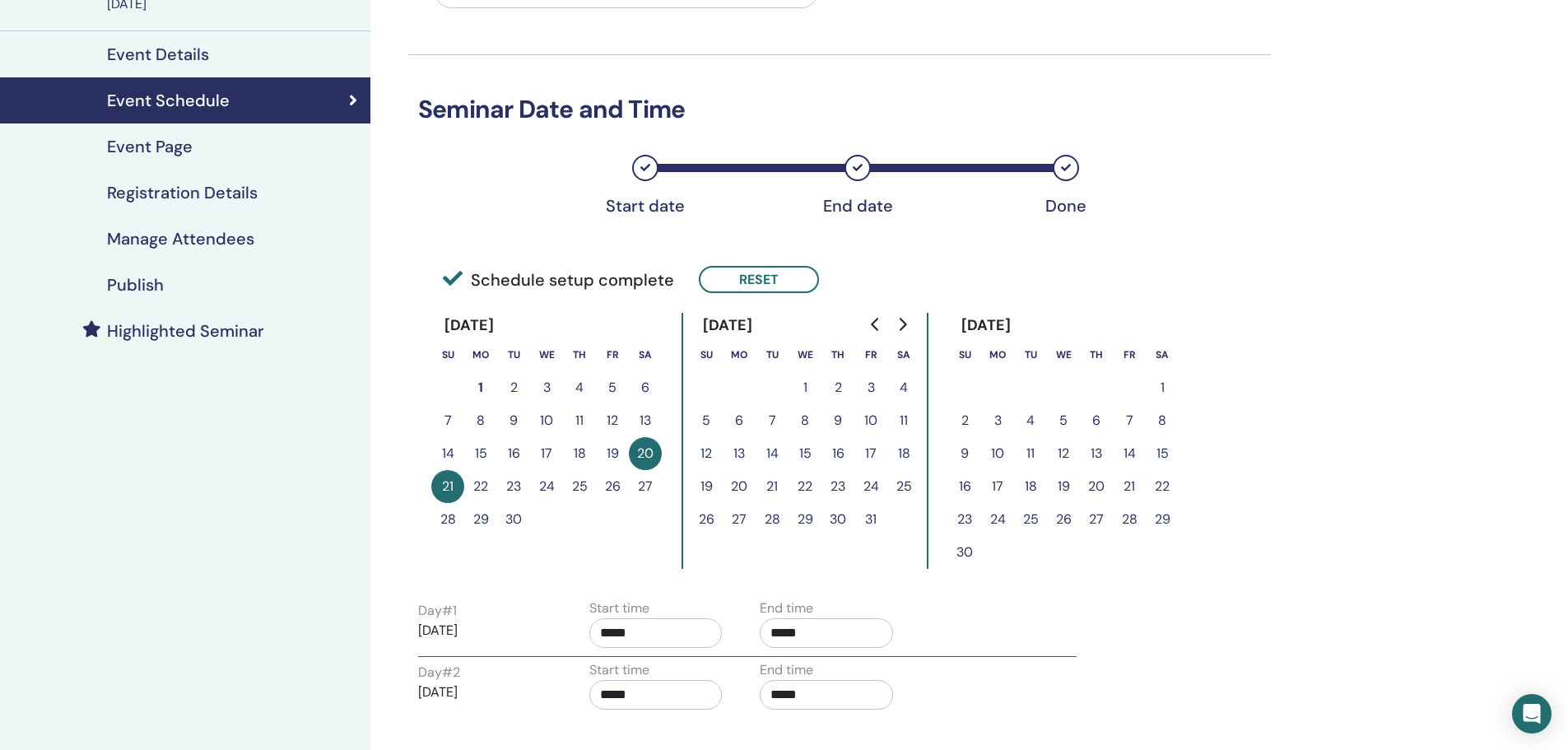
click at [171, 187] on h4 "Registration Details" at bounding box center [182, 193] width 151 height 20
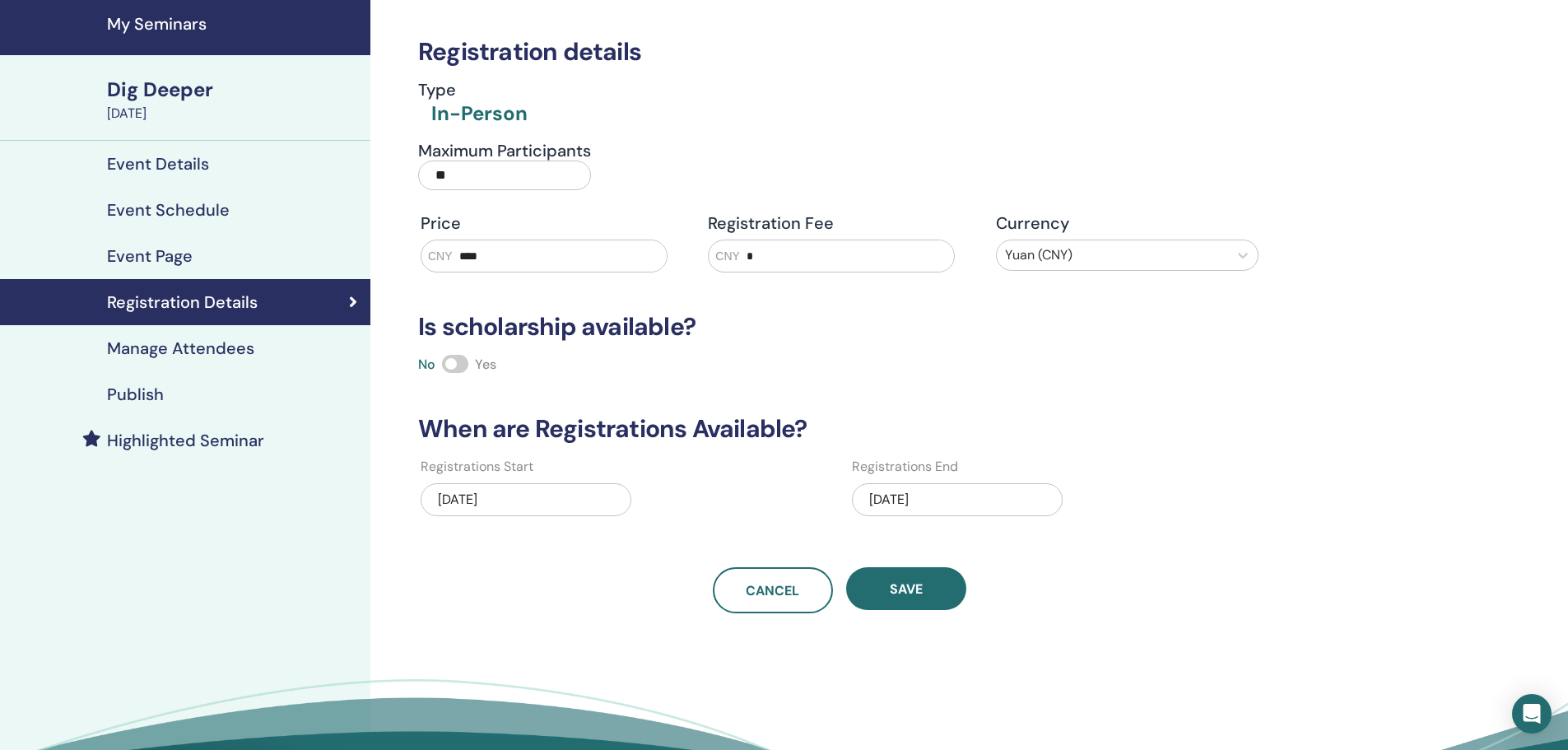
scroll to position [82, 0]
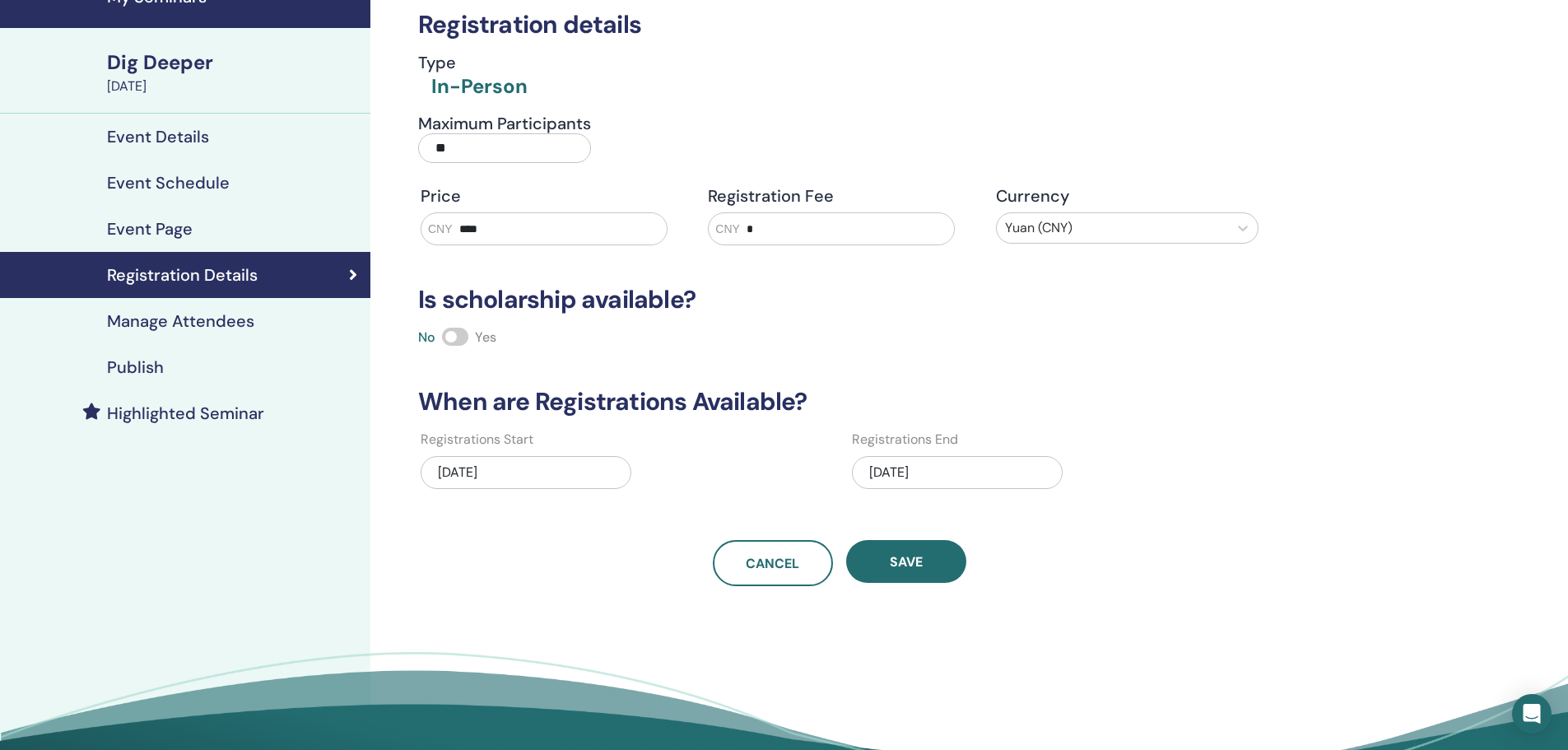
click at [152, 372] on h4 "Publish" at bounding box center [135, 368] width 57 height 20
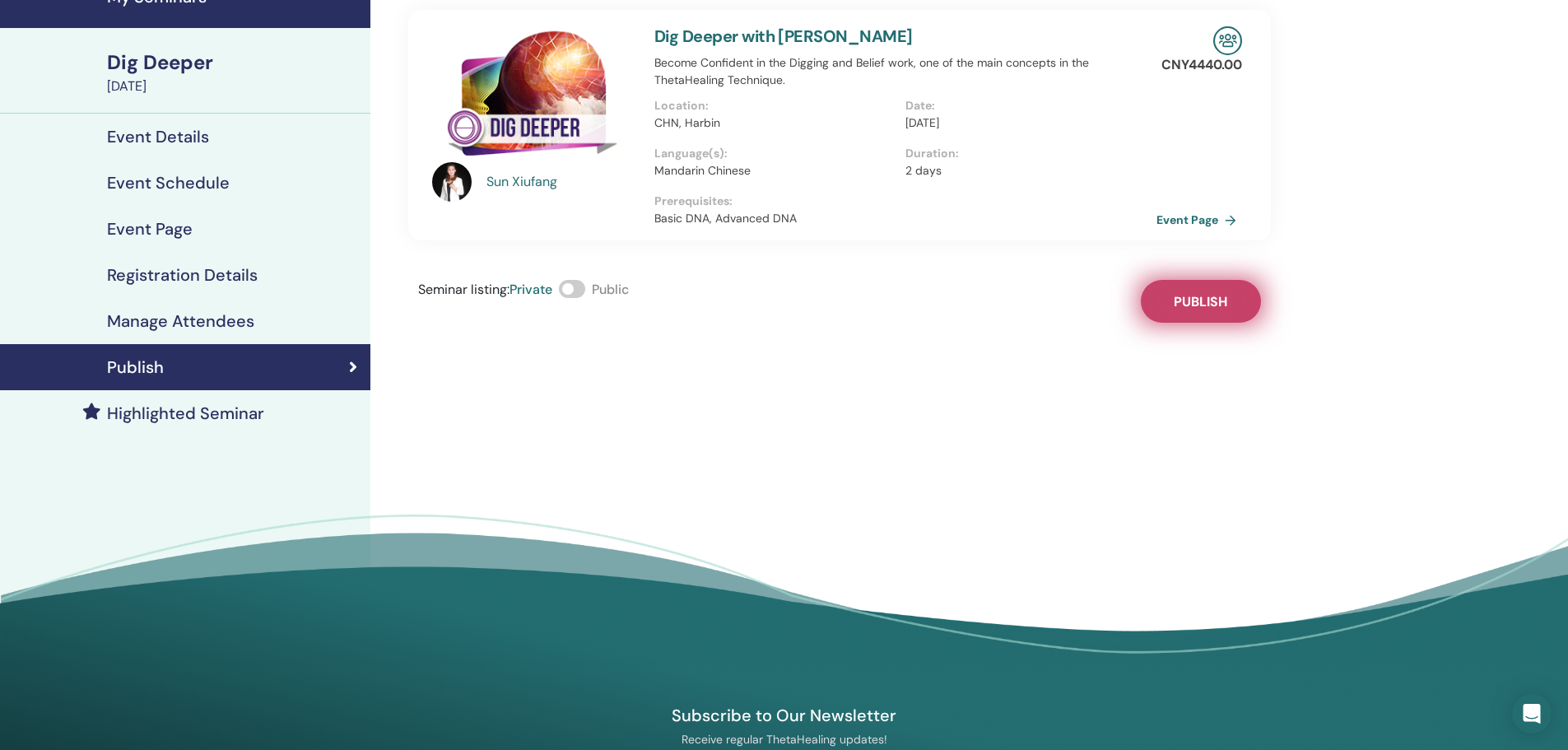
click at [1230, 286] on button "Publish" at bounding box center [1201, 301] width 120 height 43
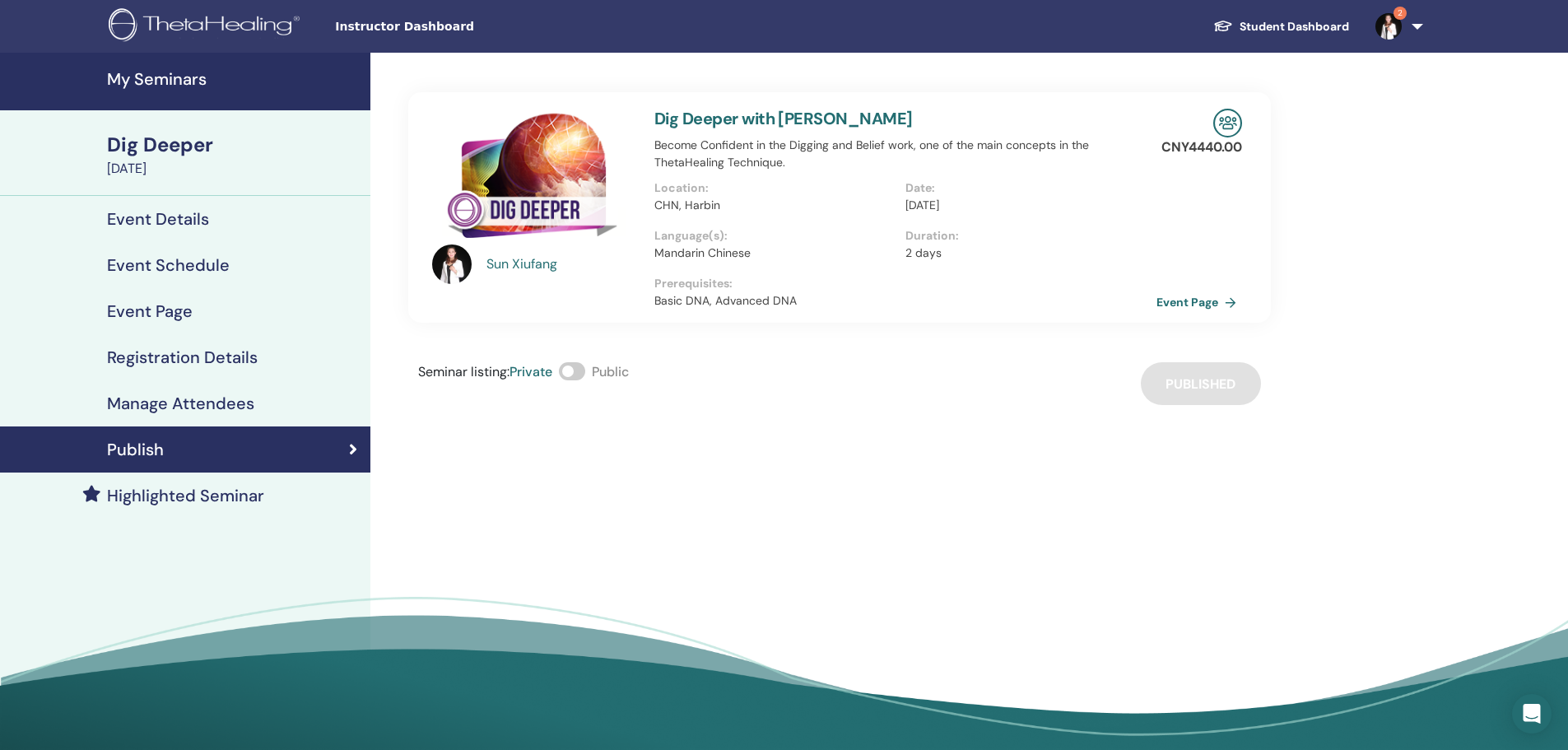
click at [198, 147] on div "Dig Deeper" at bounding box center [233, 145] width 253 height 28
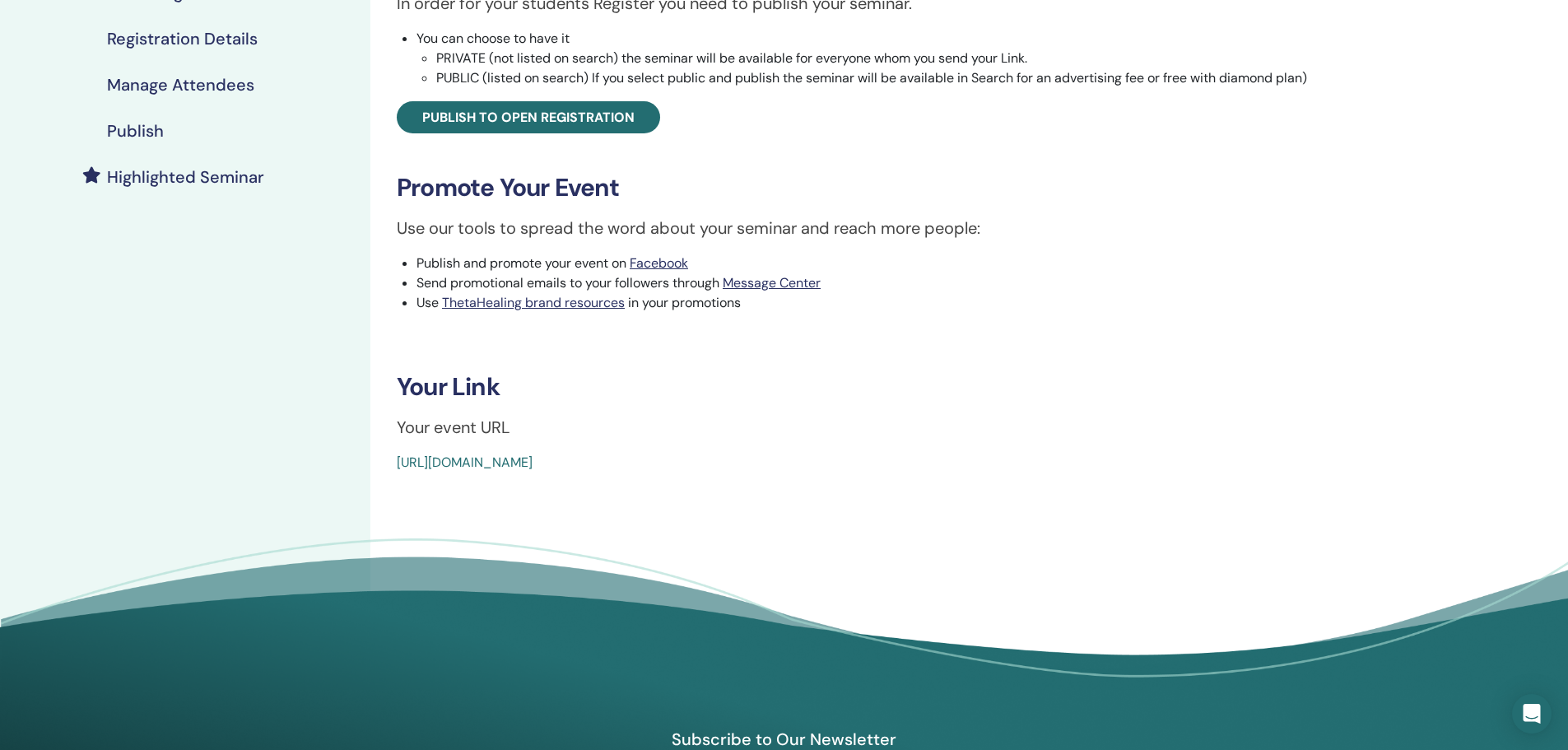
scroll to position [329, 0]
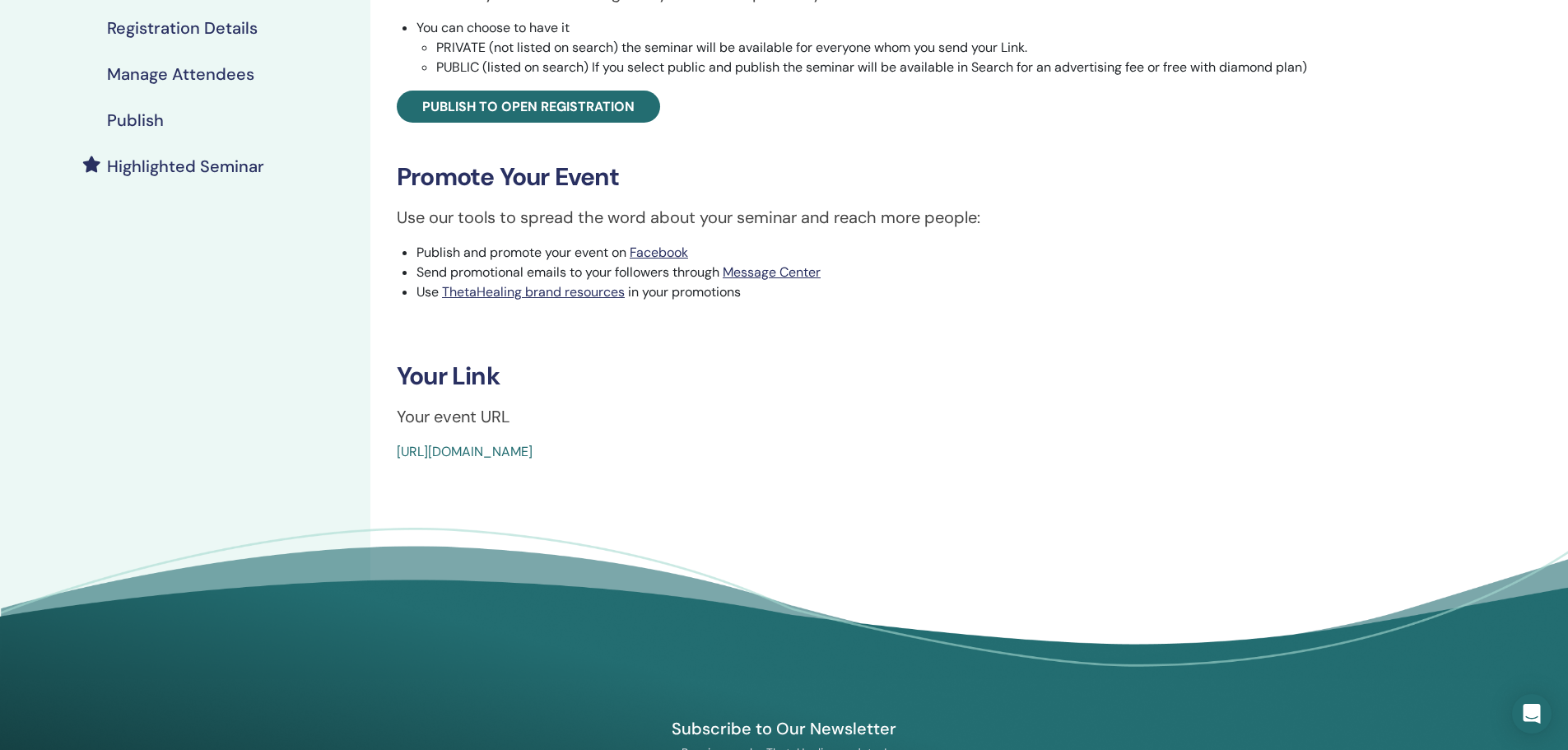
drag, startPoint x: 771, startPoint y: 451, endPoint x: 389, endPoint y: 437, distance: 382.3
click at [389, 437] on div "Dig Deeper Event Type In-Person Event Status Not Published Registrations 0/30 P…" at bounding box center [893, 113] width 1025 height 699
copy link "https://www.thetahealing.com/seminar-376251-details.html"
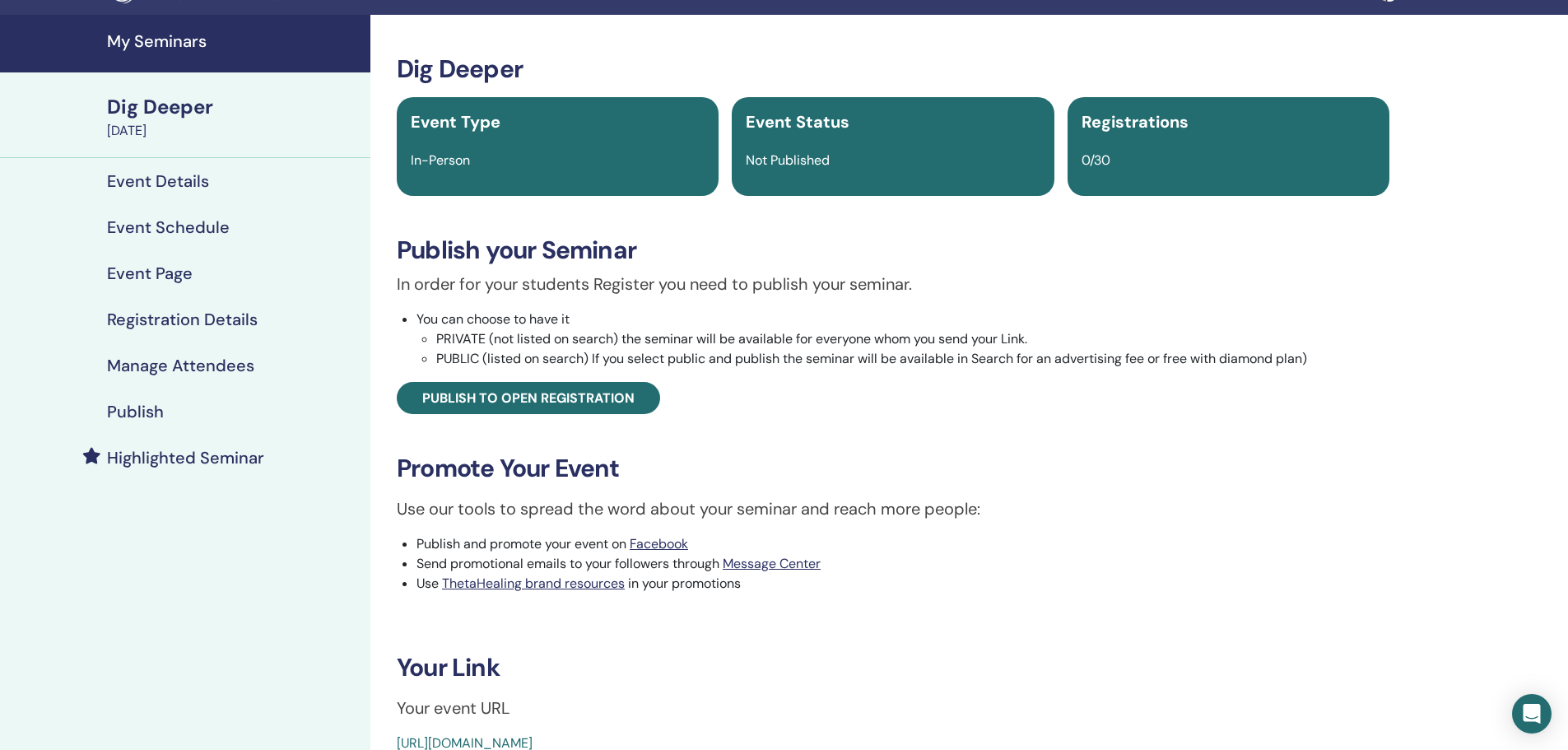
scroll to position [0, 0]
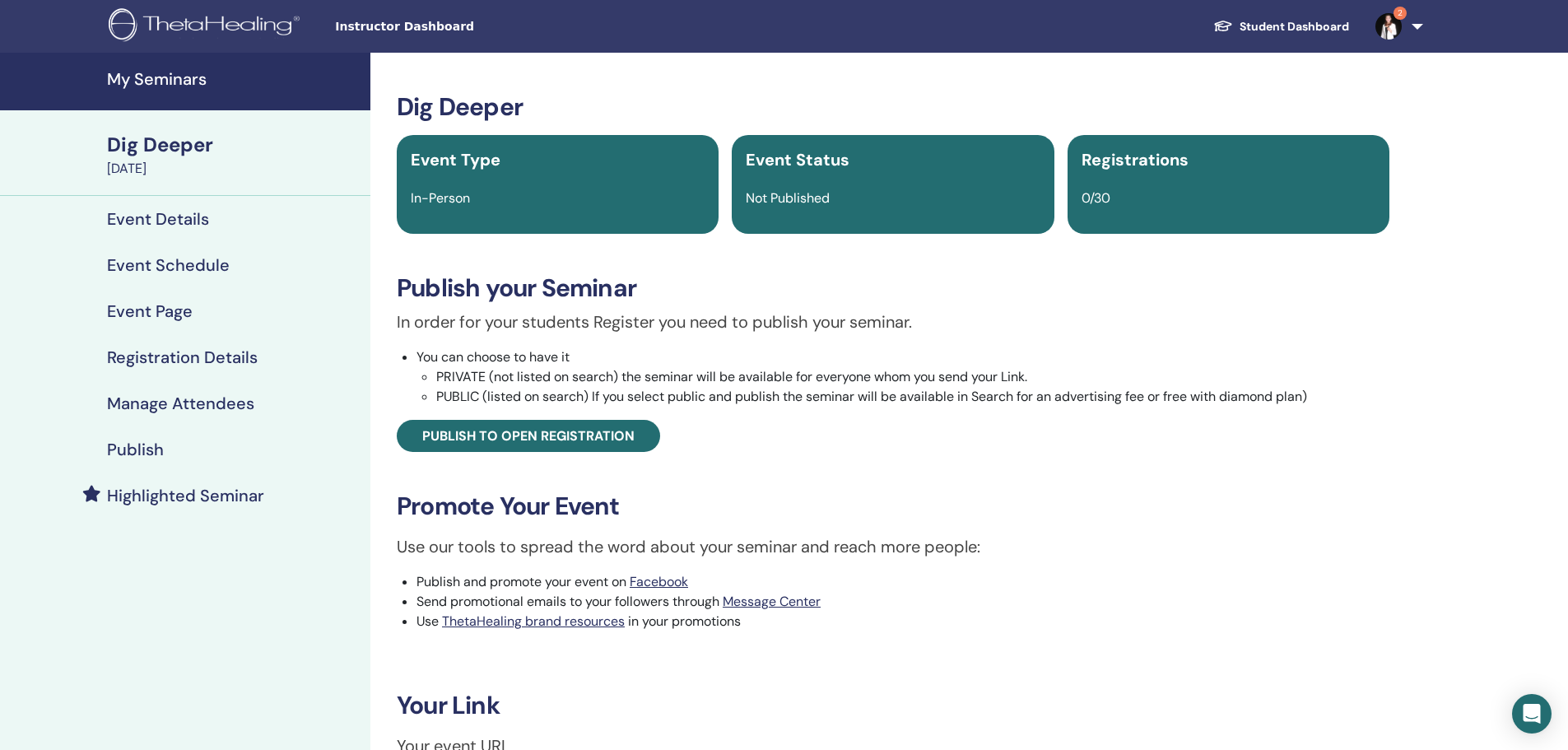
click at [163, 75] on h4 "My Seminars" at bounding box center [233, 79] width 253 height 20
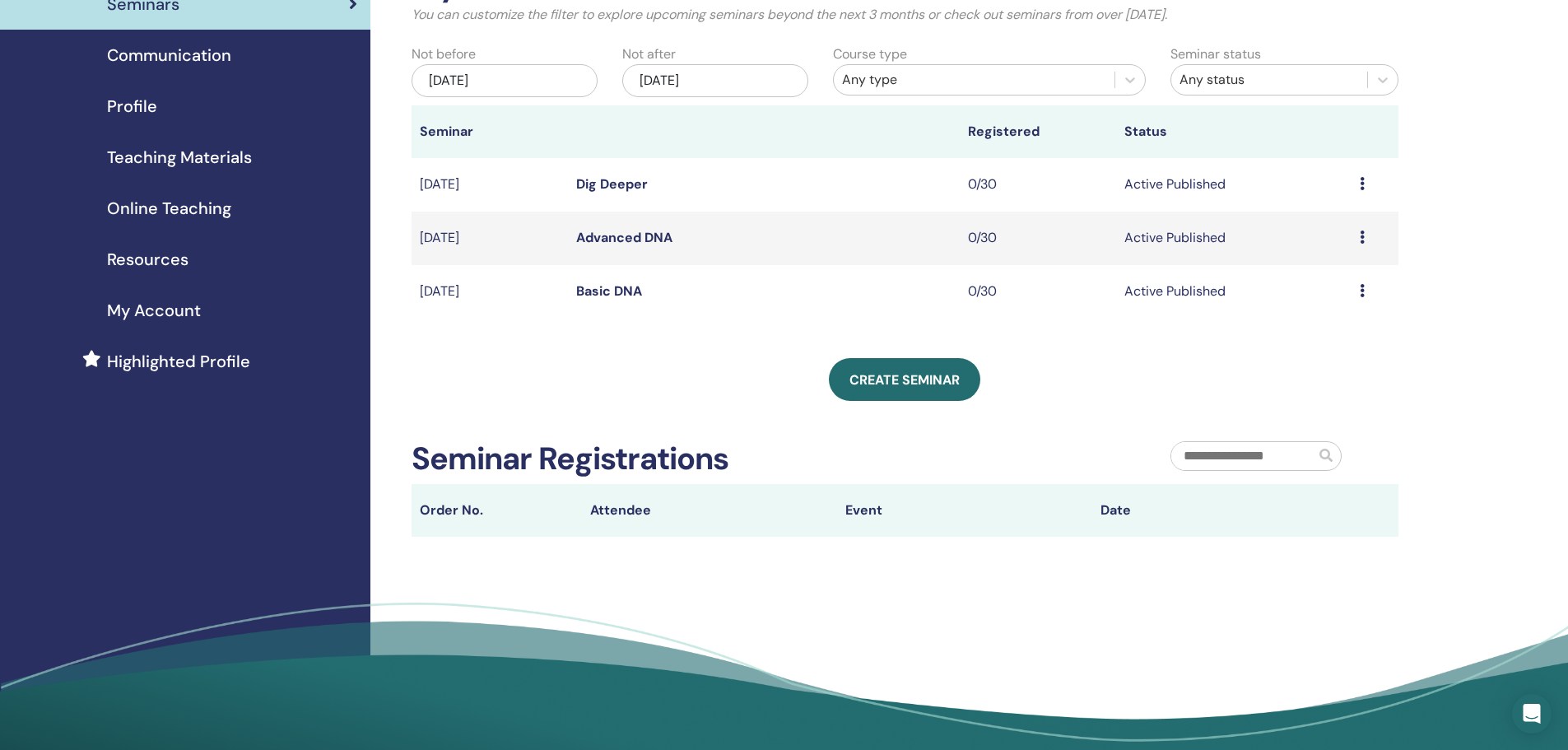
scroll to position [82, 0]
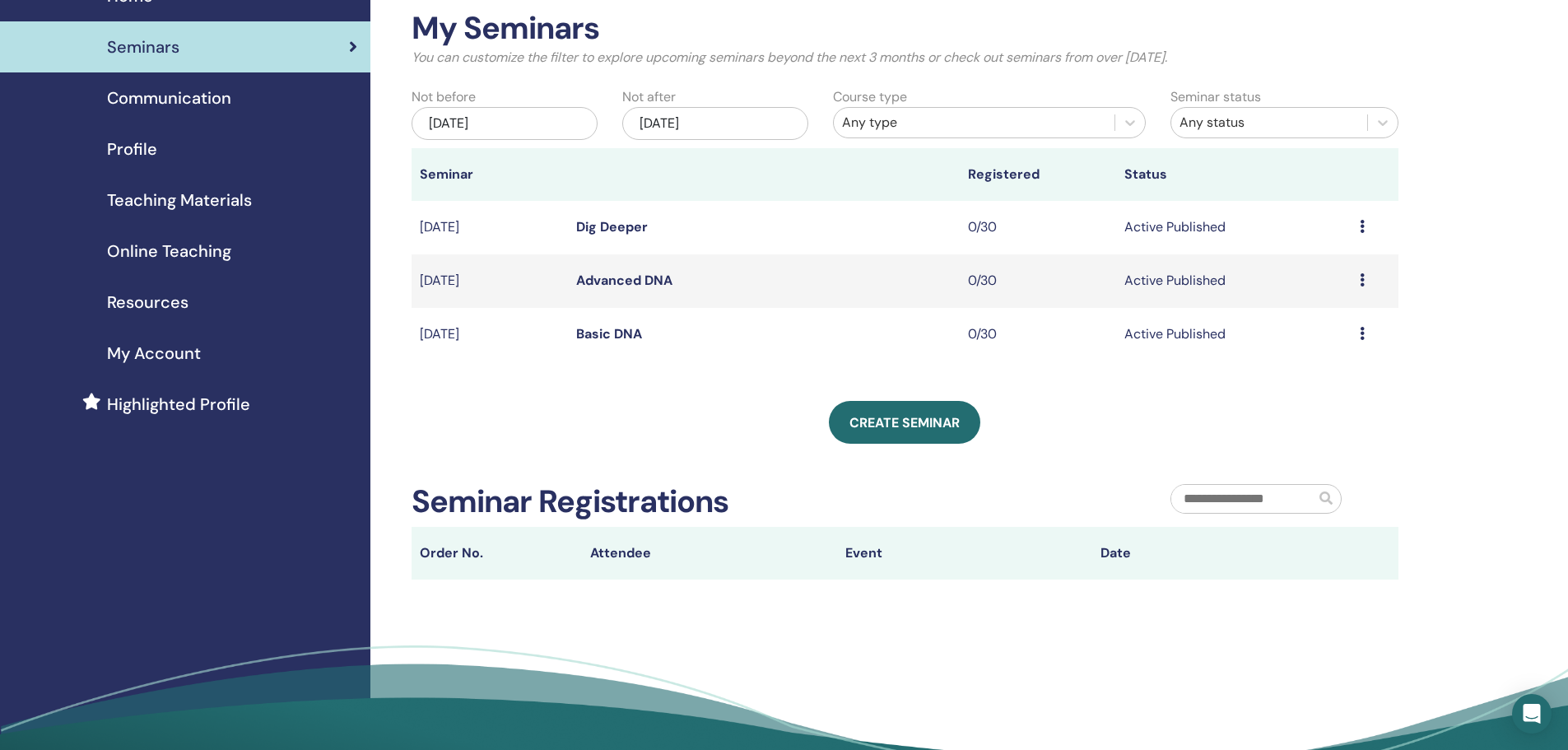
click at [174, 402] on span "Highlighted Profile" at bounding box center [178, 404] width 143 height 25
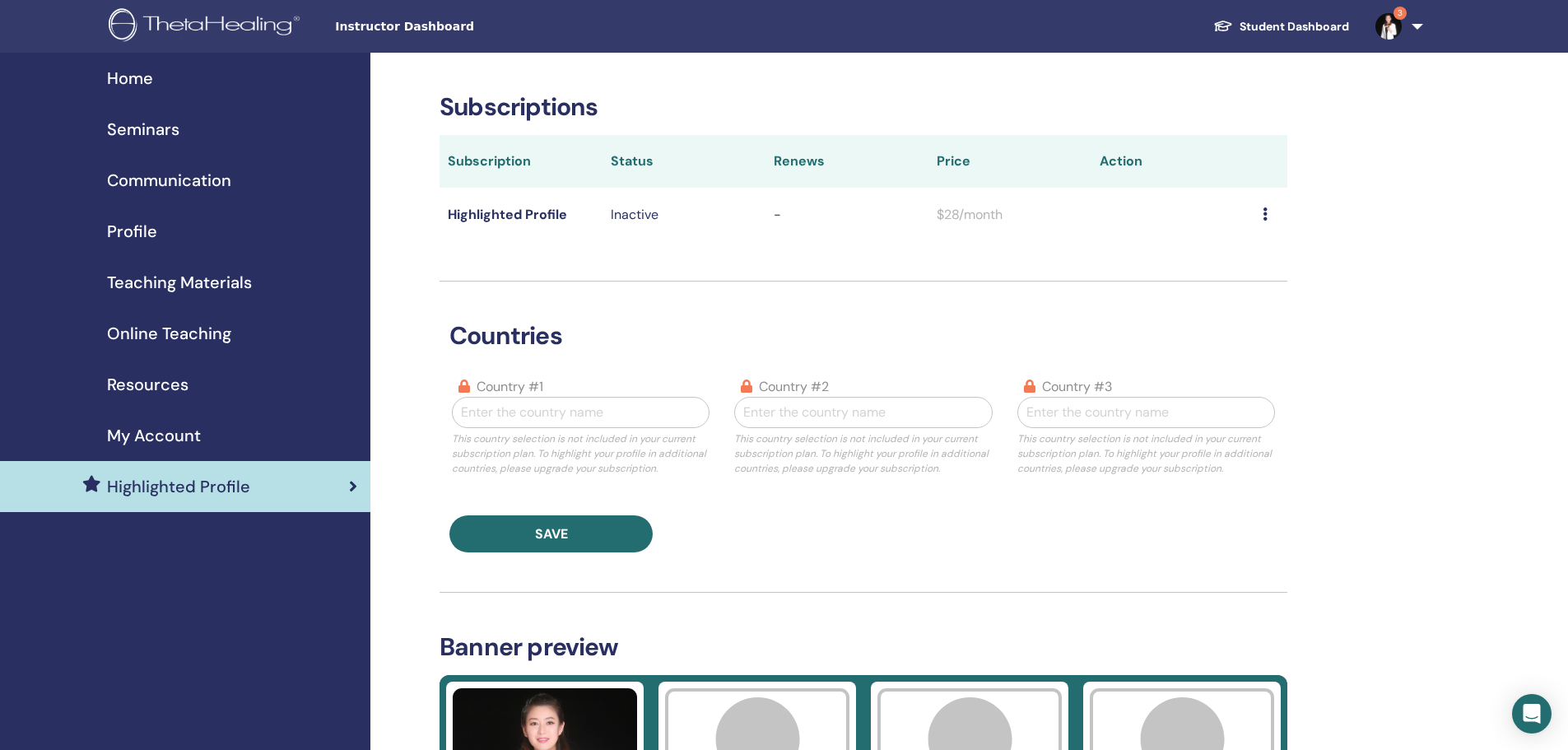
click at [176, 436] on span "My Account" at bounding box center [153, 435] width 94 height 25
click at [165, 390] on span "Resources" at bounding box center [147, 385] width 81 height 25
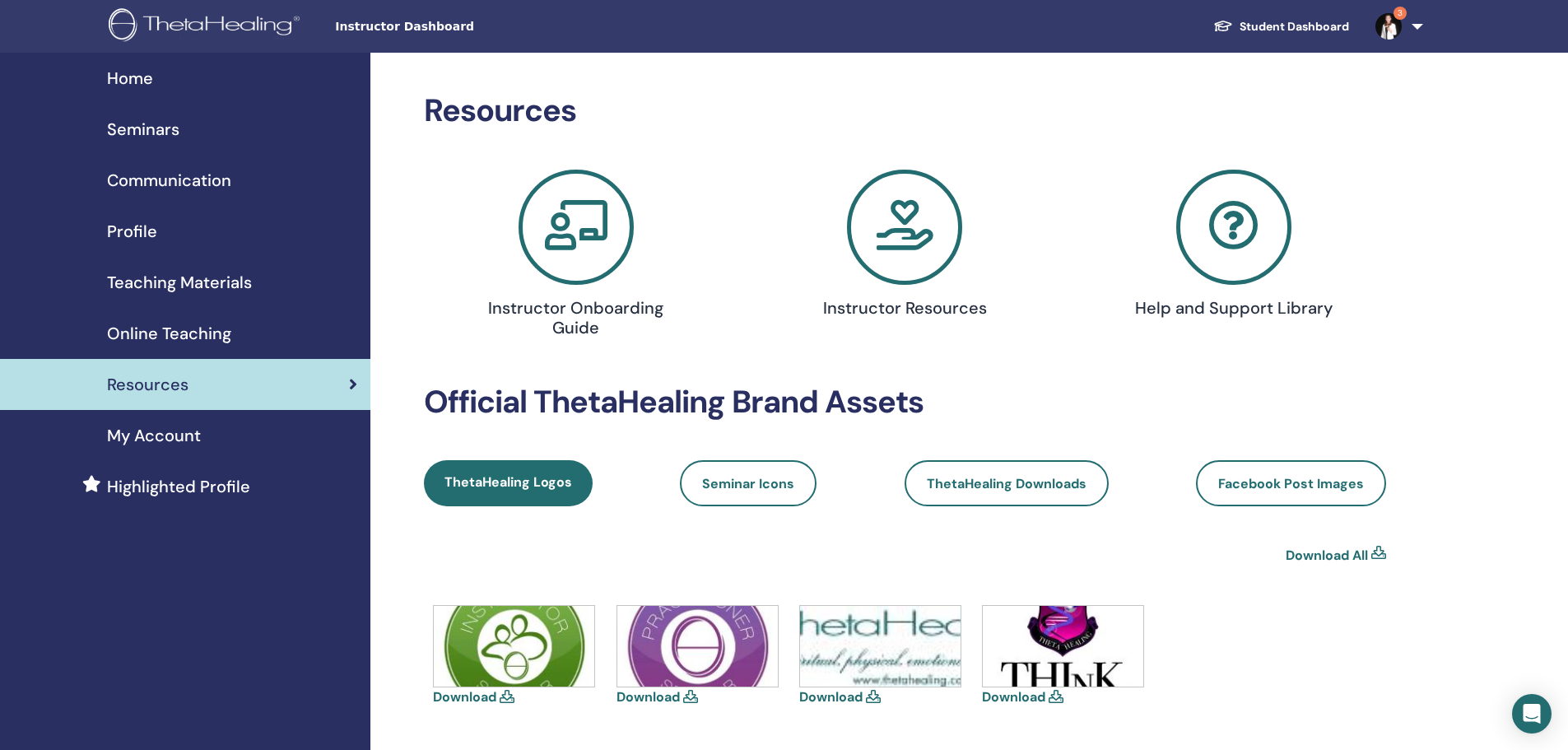
click at [180, 336] on span "Online Teaching" at bounding box center [169, 334] width 124 height 25
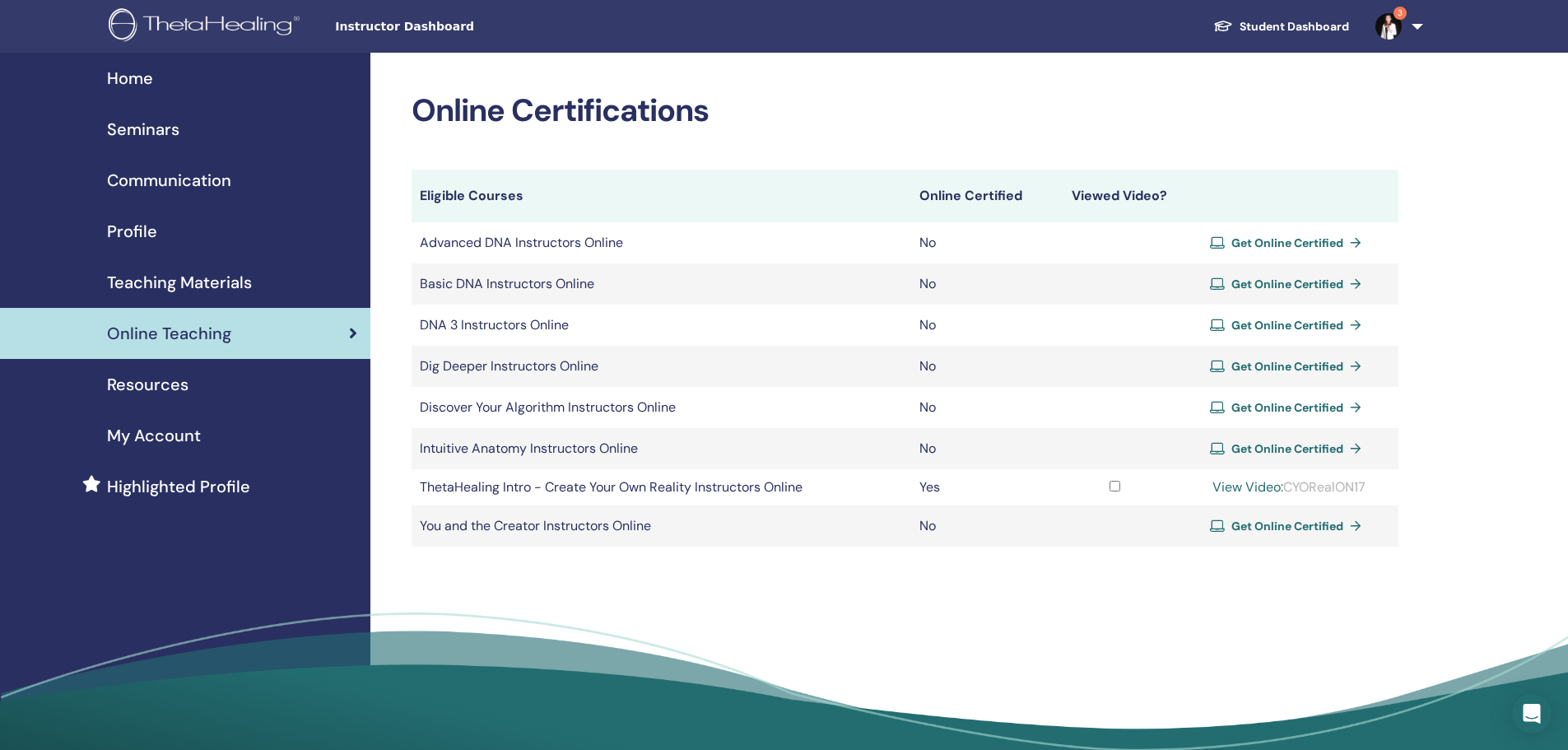
click at [183, 277] on span "Teaching Materials" at bounding box center [179, 282] width 145 height 25
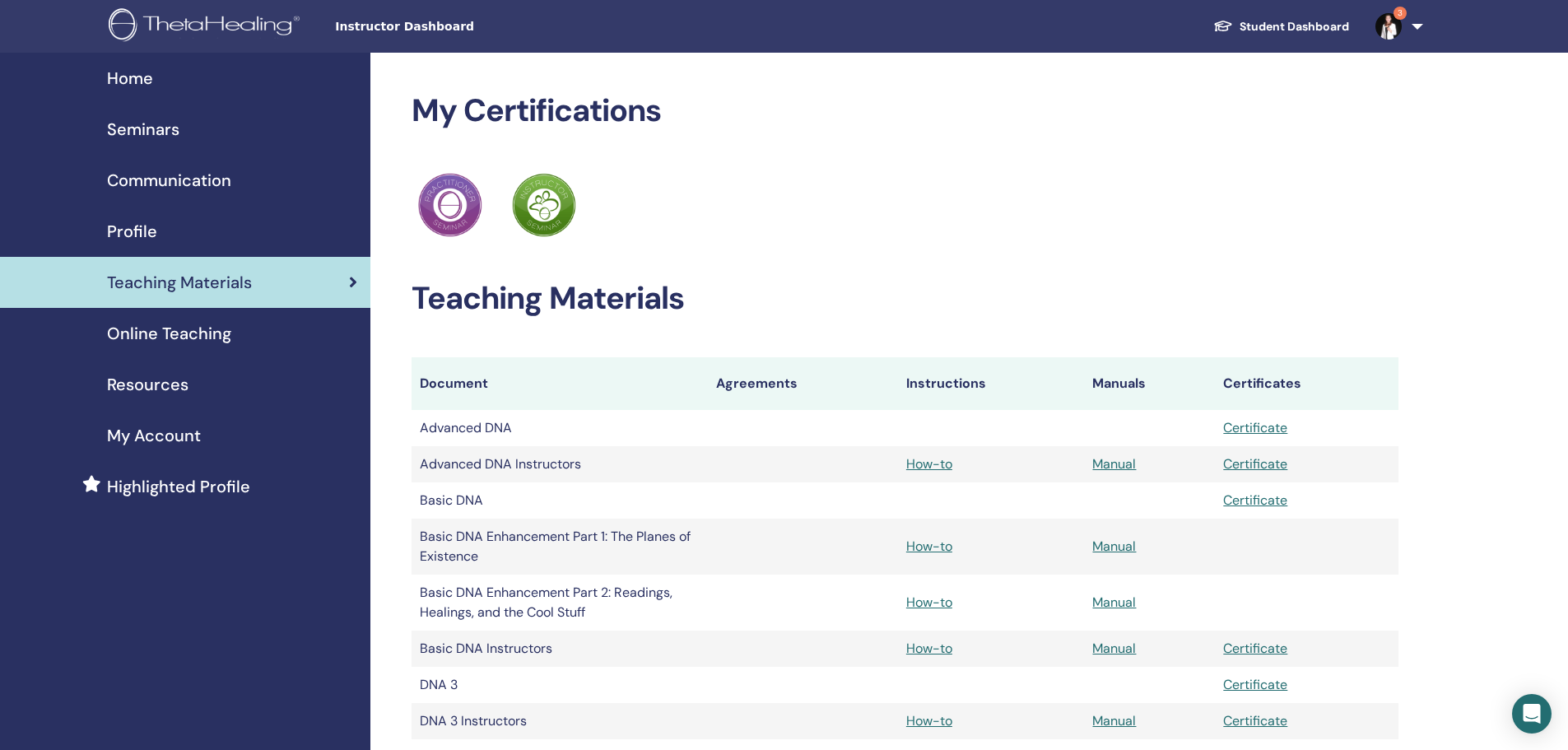
click at [150, 231] on span "Profile" at bounding box center [132, 232] width 50 height 25
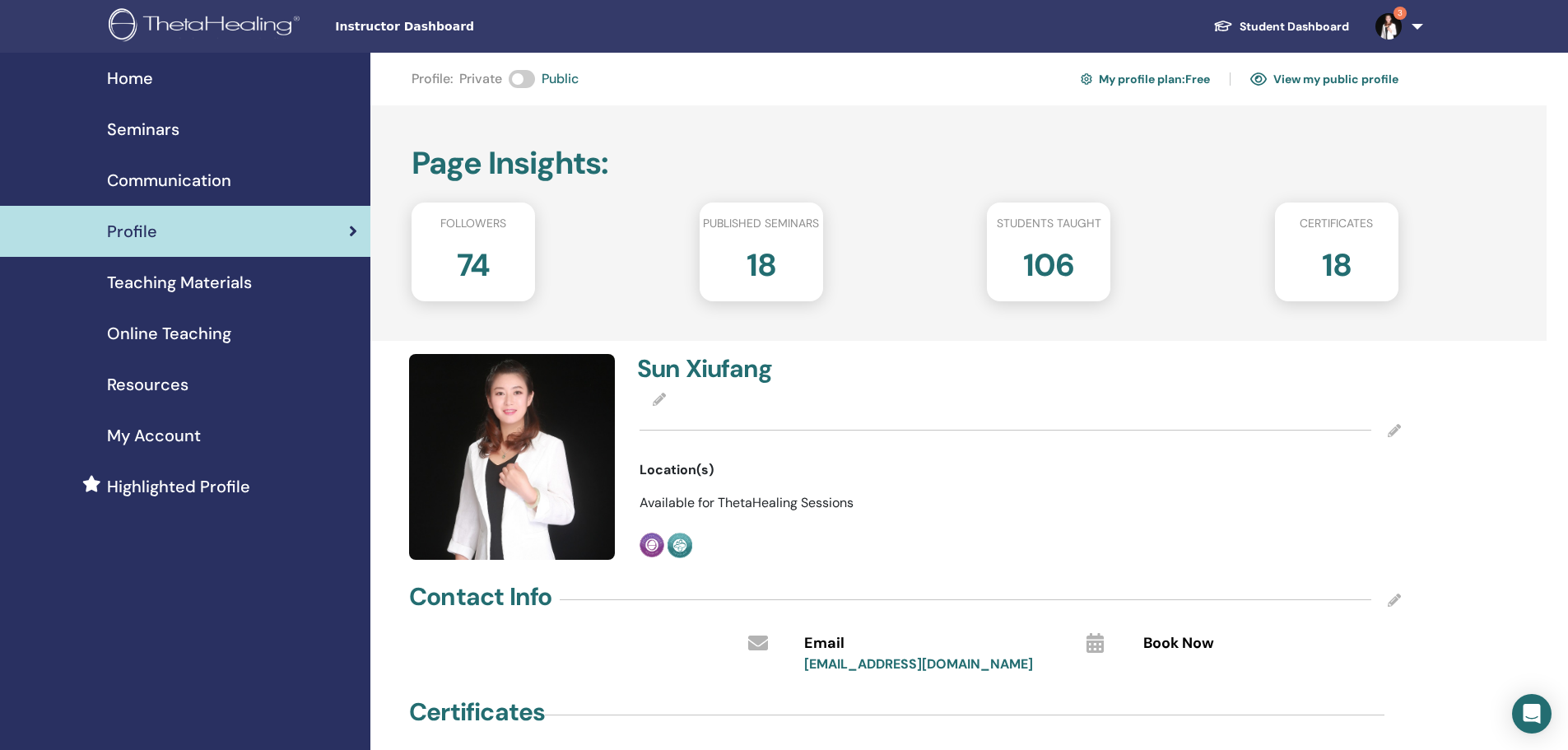
click at [185, 190] on span "Communication" at bounding box center [169, 180] width 124 height 25
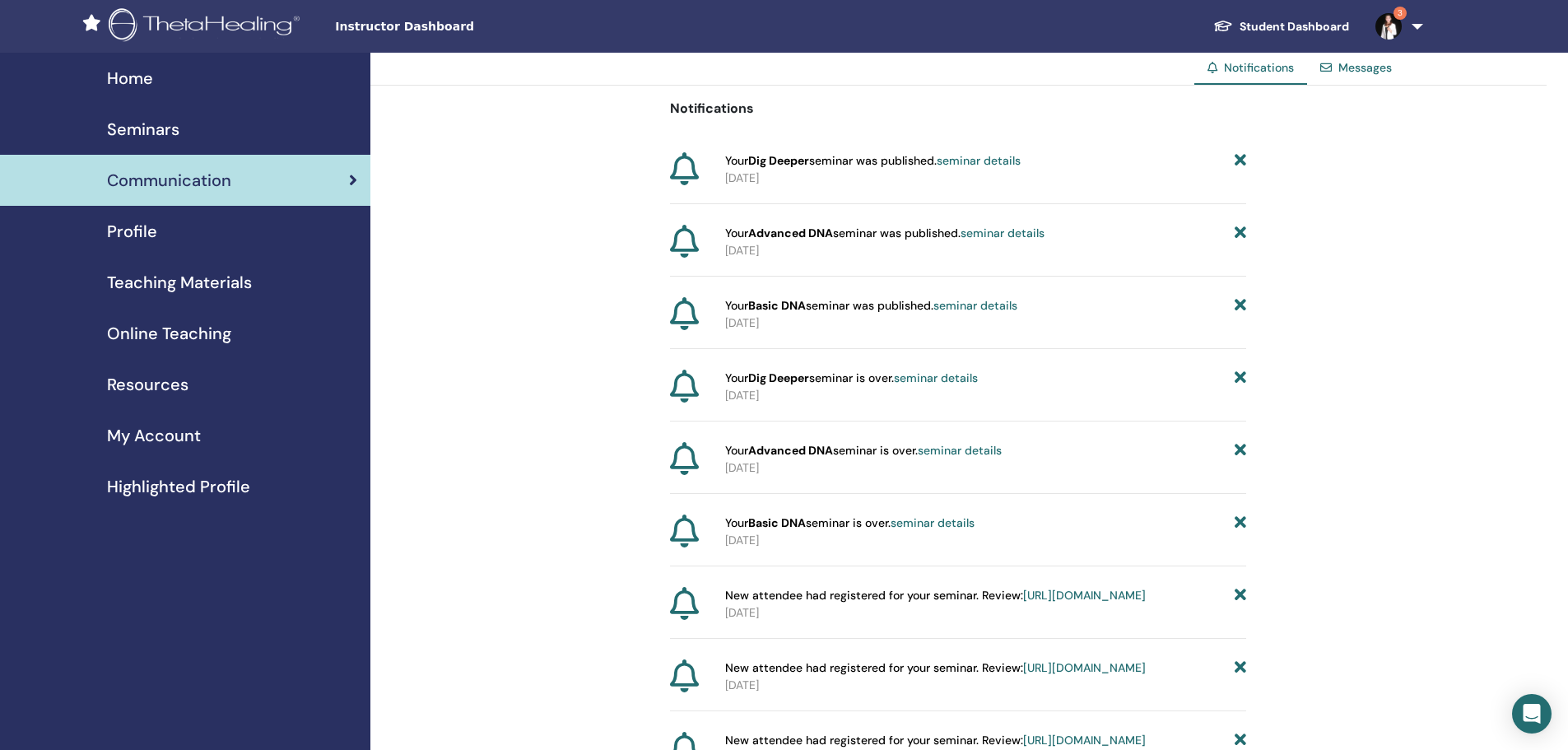
click at [1397, 13] on span "3" at bounding box center [1400, 13] width 13 height 13
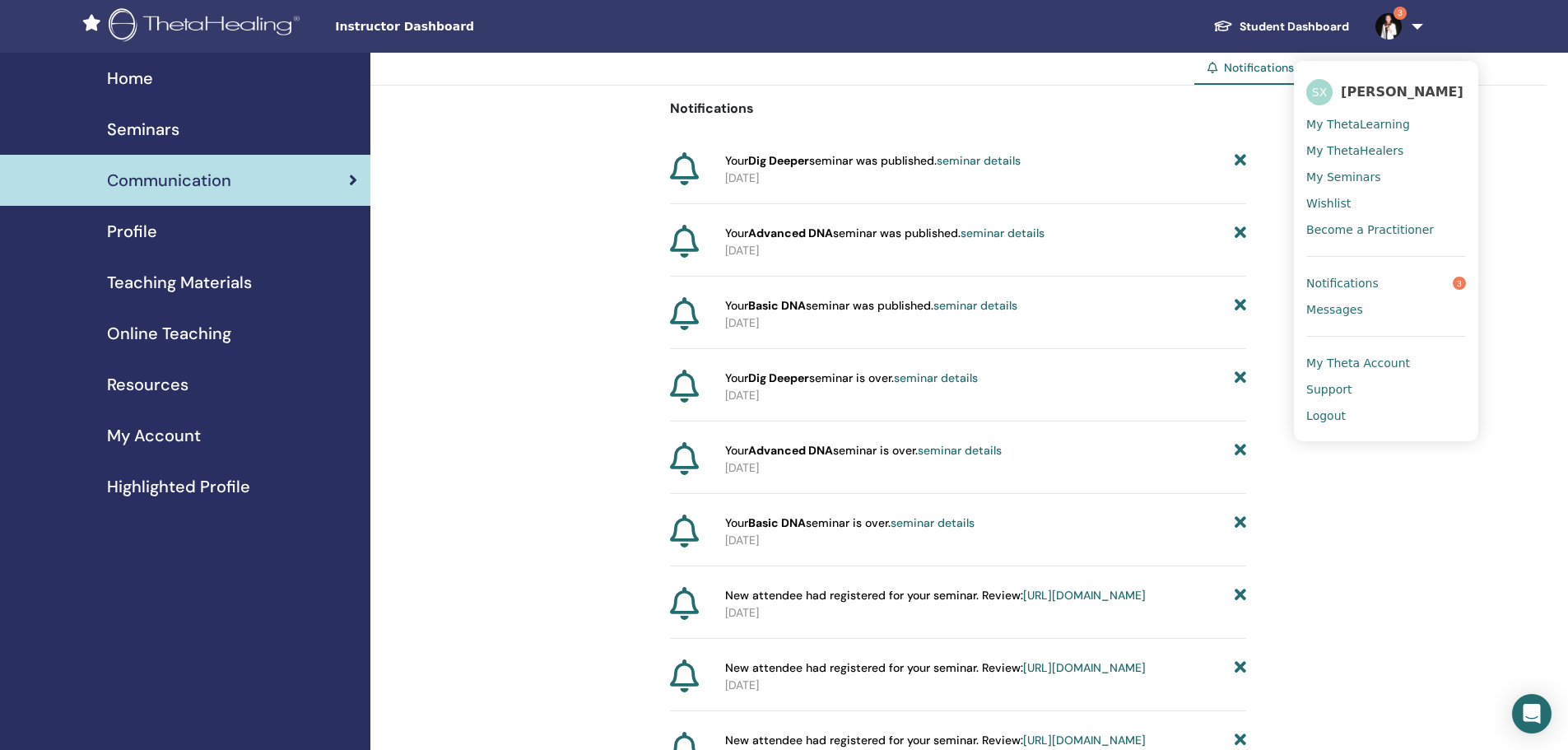
click at [1343, 286] on span "Notifications" at bounding box center [1342, 283] width 73 height 15
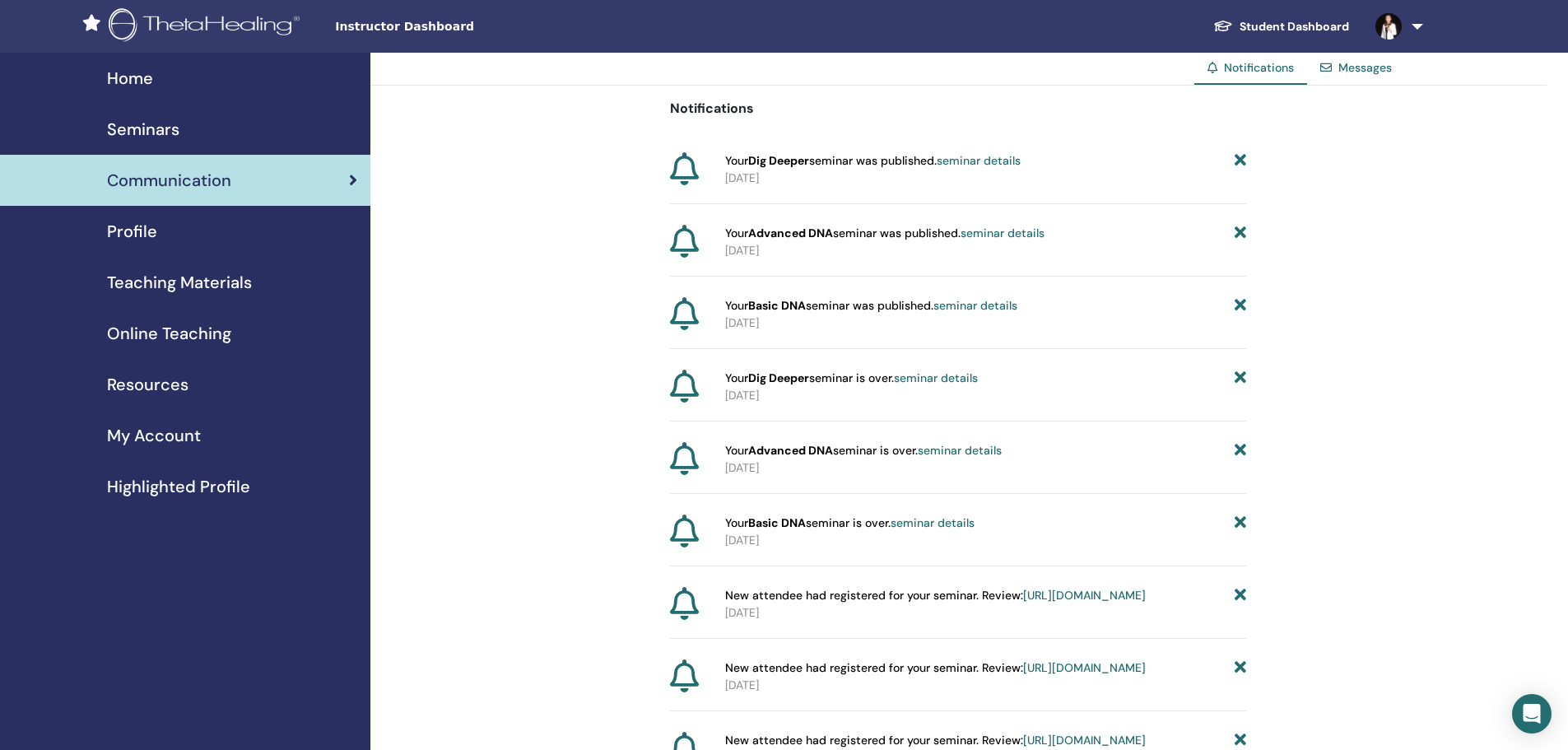
click at [122, 127] on span "Seminars" at bounding box center [143, 129] width 73 height 25
